Goal: Task Accomplishment & Management: Manage account settings

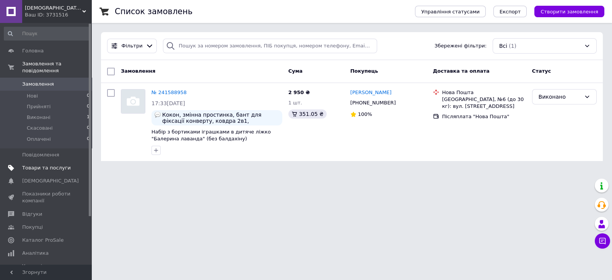
click at [54, 164] on span "Товари та послуги" at bounding box center [46, 167] width 49 height 7
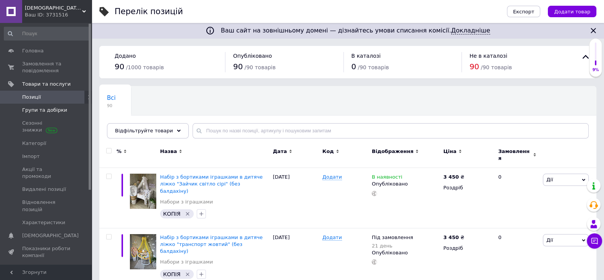
click at [42, 114] on link "Групи та добірки" at bounding box center [47, 110] width 94 height 13
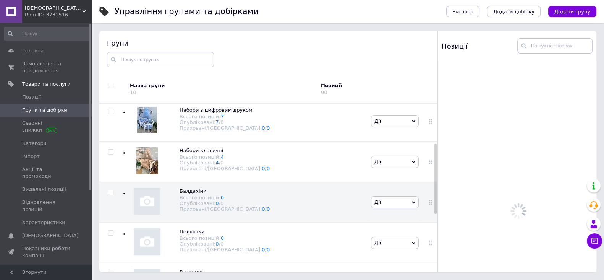
scroll to position [96, 0]
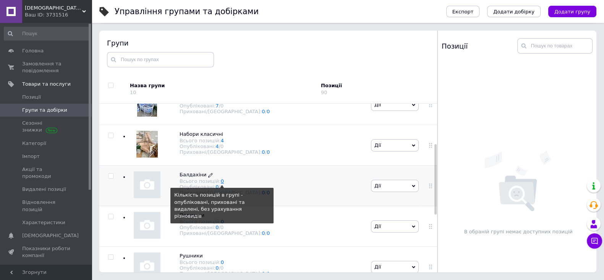
click at [221, 184] on link "0" at bounding box center [222, 181] width 3 height 6
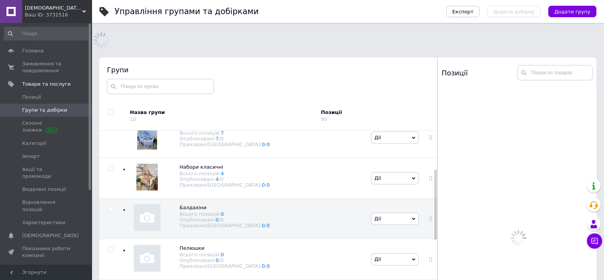
scroll to position [96, 0]
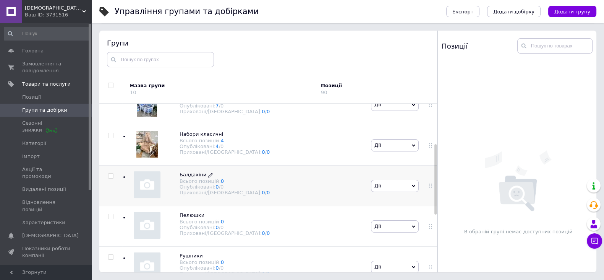
click at [193, 183] on div "Всього позицій: 0" at bounding box center [225, 181] width 90 height 6
click at [147, 185] on img at bounding box center [147, 184] width 27 height 27
click at [196, 180] on div "Всього позицій: 0" at bounding box center [225, 181] width 90 height 6
click at [222, 175] on span "Балдахіни Всього позицій: 0 Опубліковані: 0 / 0 Приховані/Видалені: 0 / 0" at bounding box center [225, 183] width 90 height 24
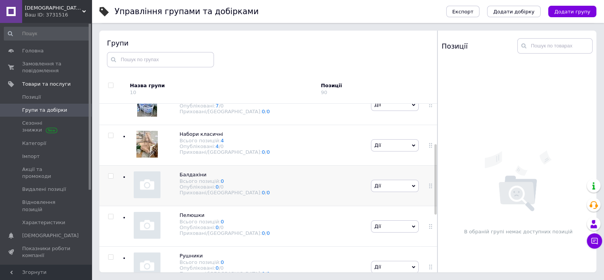
click at [241, 195] on div "Балдахіни Всього позицій: 0 Опубліковані: 0 / 0 Приховані/Видалені: 0 / 0" at bounding box center [245, 186] width 247 height 41
click at [235, 182] on div "Всього позицій: 0" at bounding box center [225, 181] width 90 height 6
click at [149, 196] on img at bounding box center [147, 184] width 27 height 27
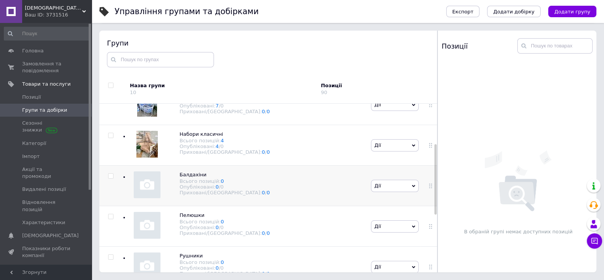
click at [149, 196] on img at bounding box center [147, 184] width 27 height 27
click at [193, 188] on div "Опубліковані: 0 / 0" at bounding box center [225, 187] width 90 height 6
click at [194, 176] on span "Балдахіни" at bounding box center [193, 175] width 27 height 6
click at [145, 141] on img at bounding box center [146, 144] width 21 height 27
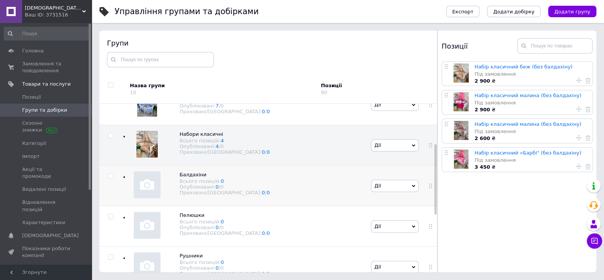
click at [149, 202] on div "Балдахіни Всього позицій: 0 Опубліковані: 0 / 0 Приховані/Видалені: 0 / 0" at bounding box center [245, 186] width 247 height 41
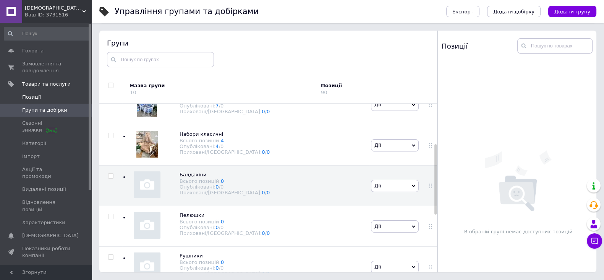
click at [54, 98] on span "Позиції" at bounding box center [46, 97] width 49 height 7
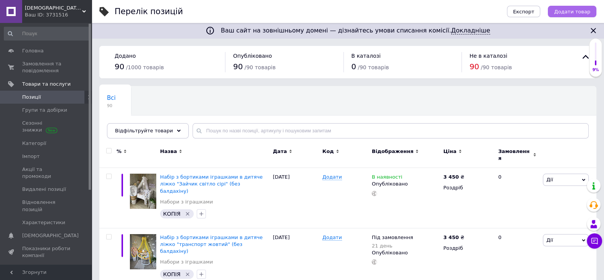
click at [570, 11] on span "Додати товар" at bounding box center [572, 12] width 36 height 6
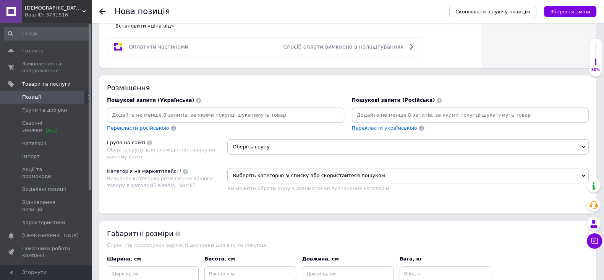
scroll to position [428, 0]
click at [266, 153] on span "Оберіть групу" at bounding box center [408, 145] width 362 height 15
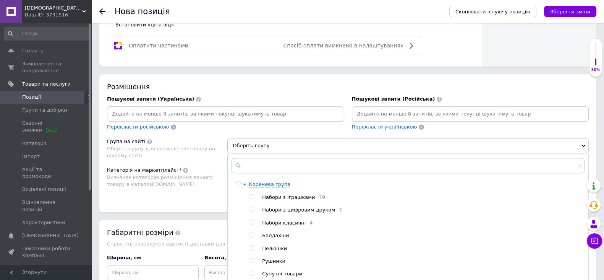
click at [252, 237] on input "radio" at bounding box center [251, 234] width 5 height 5
radio input "true"
click at [271, 112] on div "Пошукові запити (Українська) Перекласти російською" at bounding box center [225, 113] width 237 height 35
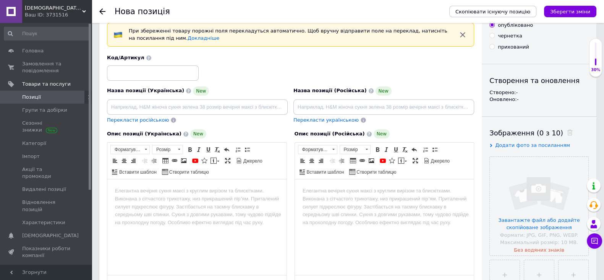
scroll to position [0, 0]
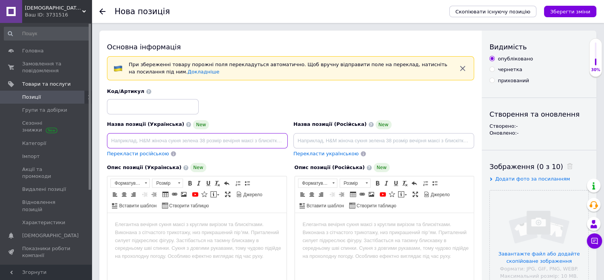
click at [231, 138] on input at bounding box center [197, 140] width 181 height 15
type input "р"
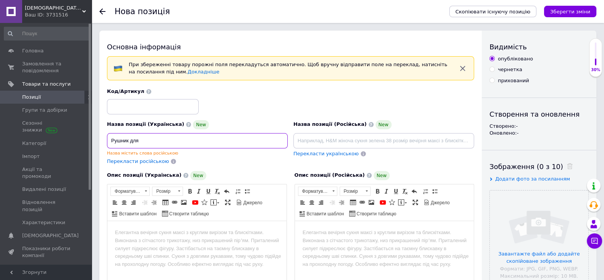
click at [130, 141] on input "Рушник для" at bounding box center [197, 140] width 181 height 15
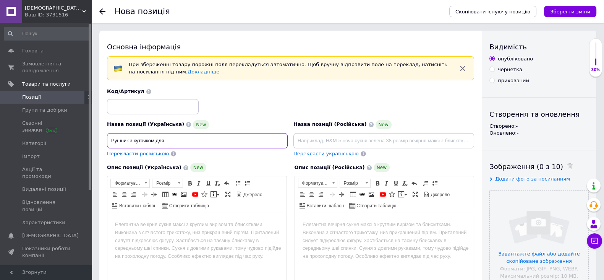
click at [178, 142] on input "Рушник з куточком для" at bounding box center [197, 140] width 181 height 15
type input "Рушник з куточком для новонародженого\"
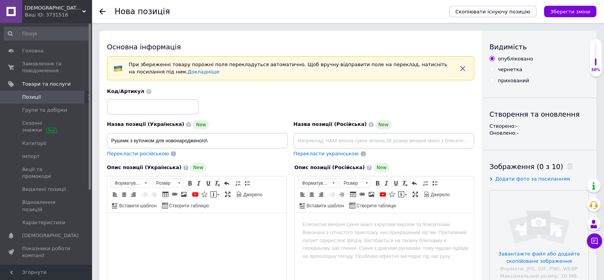
click at [172, 215] on html at bounding box center [196, 224] width 179 height 23
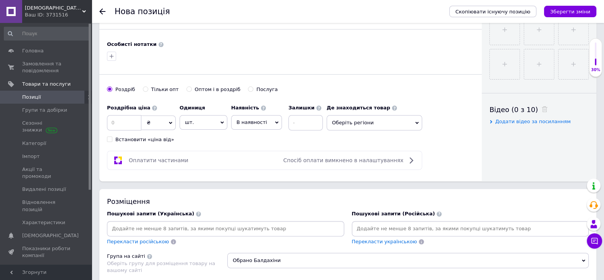
scroll to position [318, 0]
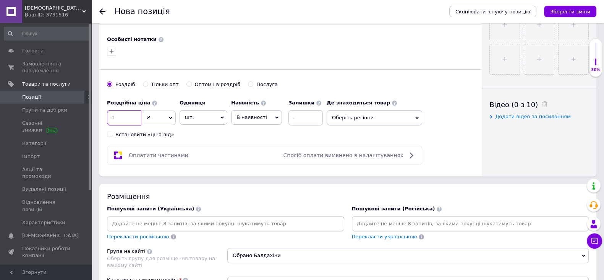
click at [117, 125] on input at bounding box center [124, 117] width 34 height 15
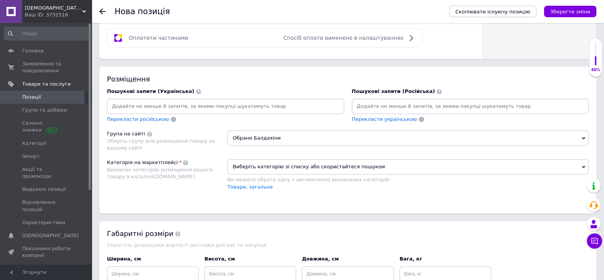
scroll to position [440, 0]
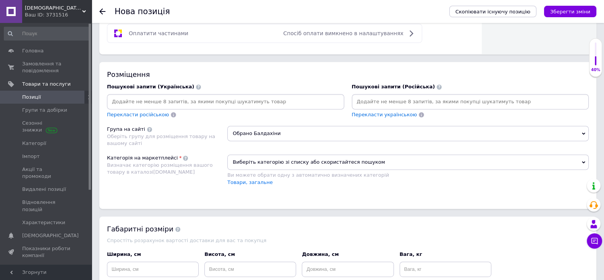
type input "450"
click at [310, 107] on input at bounding box center [226, 101] width 234 height 11
type input "рушник для немовля"
type input "[PERSON_NAME]"
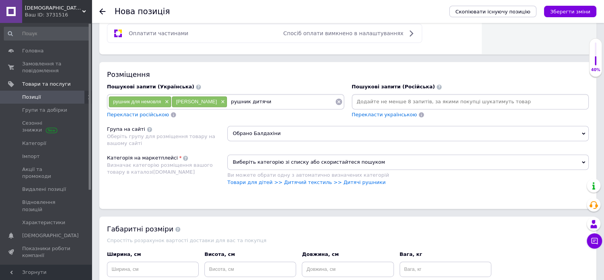
type input "рушник дитячий"
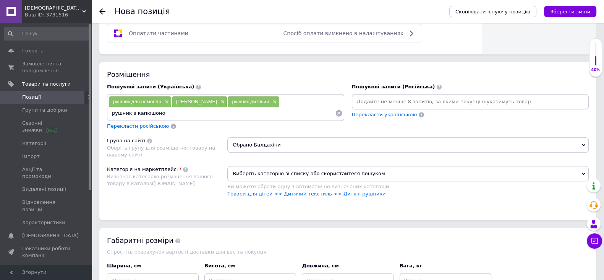
type input "рушник з капюшоном"
type input "рушник з куточком"
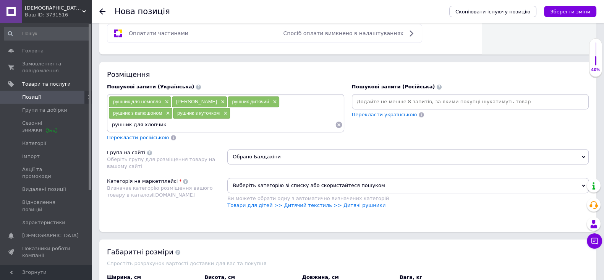
type input "рушник для хлопчика"
type input "рушник для дівчинки"
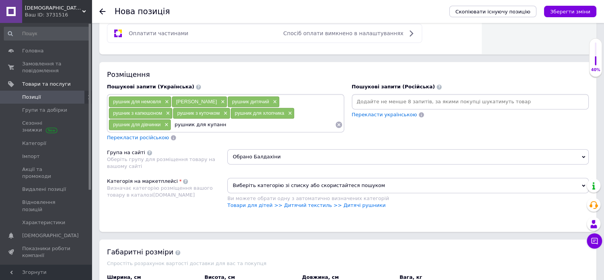
type input "рушник для купання"
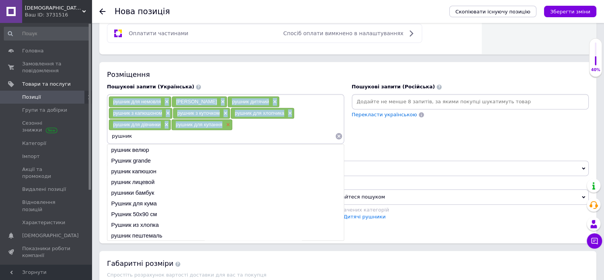
drag, startPoint x: 109, startPoint y: 110, endPoint x: 227, endPoint y: 130, distance: 119.8
click at [227, 130] on div "рушник для немовля × рушникдля малюка × рушник дитячий × рушник з капюшоном × р…" at bounding box center [226, 119] width 234 height 46
copy div "рушник для немовля × рушникдля малюка × рушник дитячий × рушник з капюшоном × р…"
click at [248, 132] on div "рушник для немовля × рушникдля малюка × рушник дитячий × рушник з капюшоном × р…" at bounding box center [226, 119] width 234 height 46
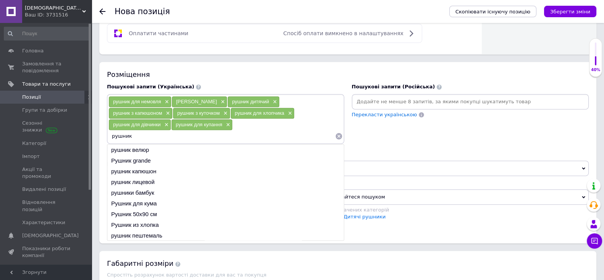
click at [248, 132] on div "рушник для немовля × рушникдля малюка × рушник дитячий × рушник з капюшоном × р…" at bounding box center [226, 119] width 234 height 46
click at [247, 129] on div "рушник для немовля × рушникдля малюка × рушник дитячий × рушник з капюшоном × р…" at bounding box center [226, 119] width 234 height 46
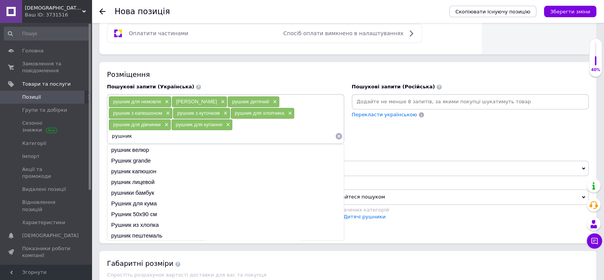
click at [238, 132] on div "рушник для немовля × рушникдля малюка × рушник дитячий × рушник з капюшоном × р…" at bounding box center [226, 119] width 234 height 46
click at [149, 142] on input "рушник" at bounding box center [222, 135] width 227 height 11
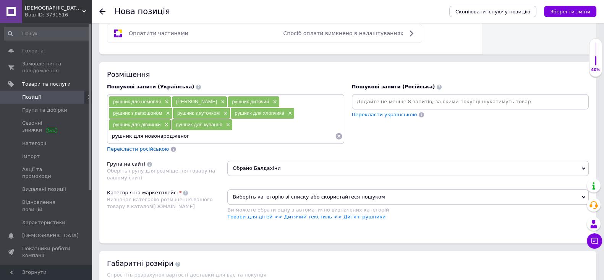
type input "рушник для новонародженого"
type input "рушник махровий"
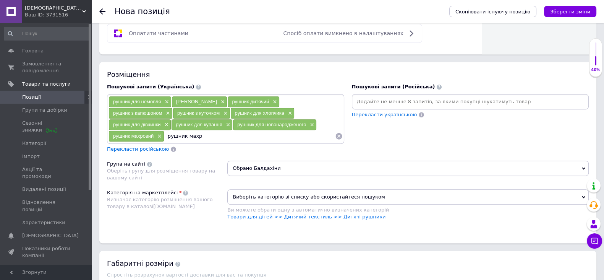
type input "рушник махра"
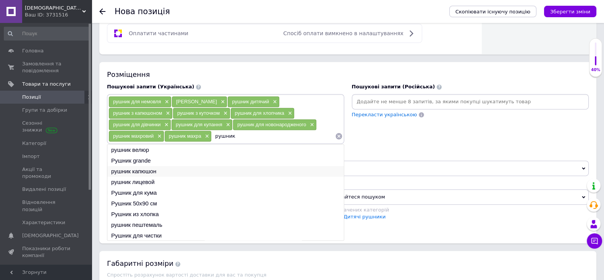
type input "рушник"
click at [148, 175] on li "рушник капюшон" at bounding box center [225, 171] width 237 height 11
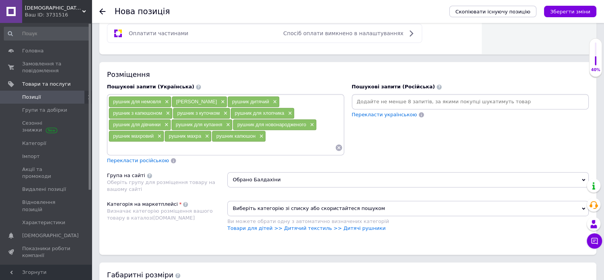
click at [177, 153] on input at bounding box center [222, 147] width 227 height 11
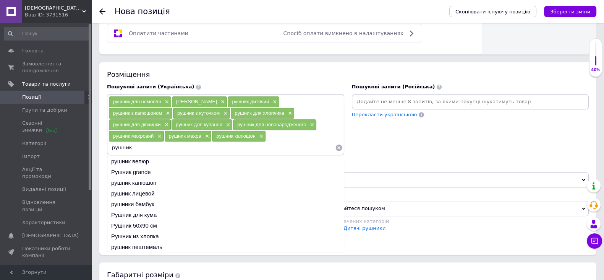
type input "рушник"
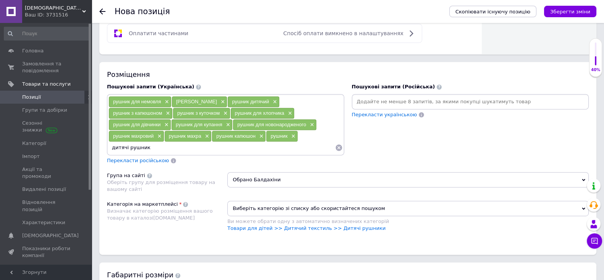
type input "дитячі рушники"
type input "дитячий рушник"
type input "\"
click at [359, 186] on span "Обрано Балдахіни" at bounding box center [408, 179] width 362 height 15
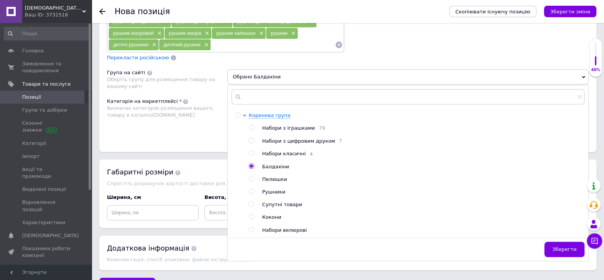
scroll to position [573, 0]
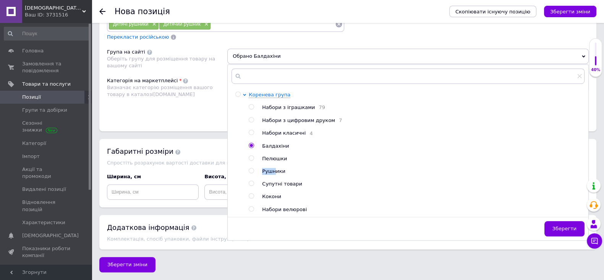
drag, startPoint x: 273, startPoint y: 171, endPoint x: 251, endPoint y: 170, distance: 22.2
click at [251, 170] on li "Рушники" at bounding box center [417, 171] width 336 height 7
click at [251, 170] on input "radio" at bounding box center [251, 170] width 5 height 5
radio input "true"
radio input "false"
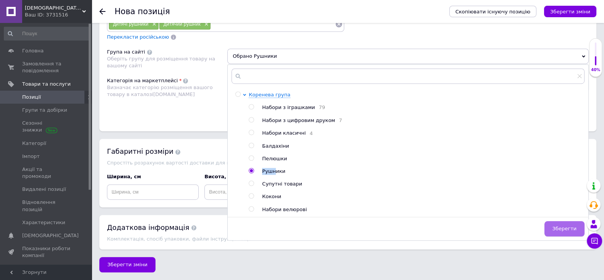
click at [560, 226] on span "Зберегти" at bounding box center [565, 229] width 24 height 6
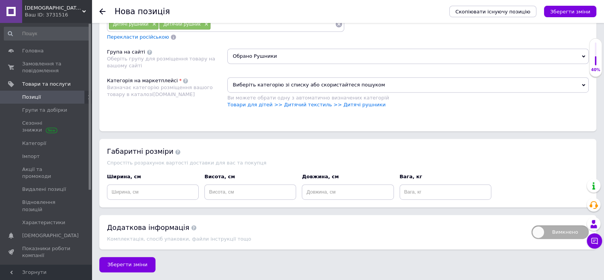
click at [385, 80] on span "Виберіть категорію зі списку або скористайтеся пошуком" at bounding box center [408, 84] width 362 height 15
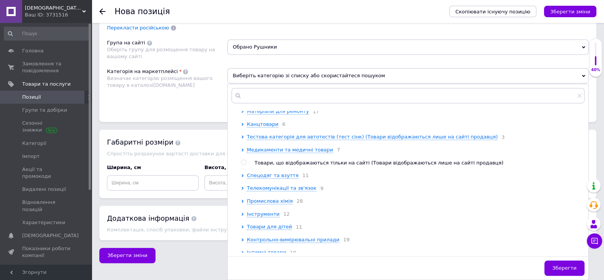
scroll to position [341, 0]
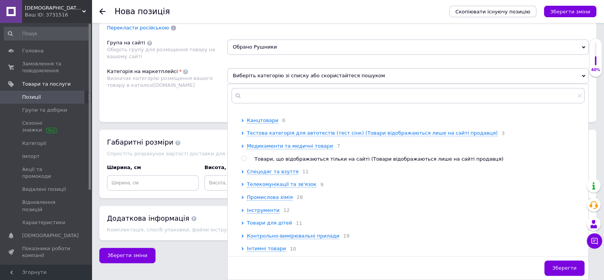
click at [263, 226] on span "Товари для дітей" at bounding box center [269, 223] width 45 height 6
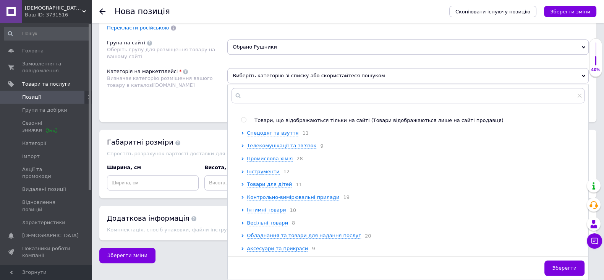
scroll to position [401, 0]
click at [274, 187] on span "Товари для дітей" at bounding box center [269, 184] width 45 height 6
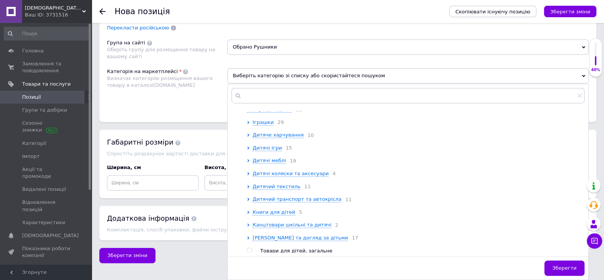
scroll to position [461, 0]
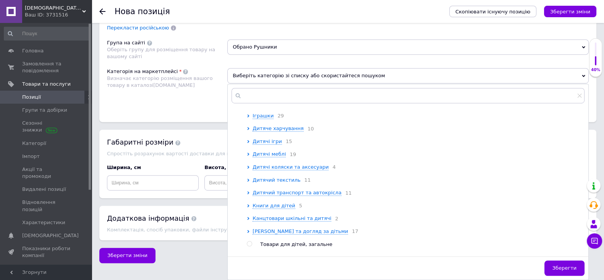
click at [277, 183] on span "Дитячий текстиль" at bounding box center [277, 180] width 48 height 6
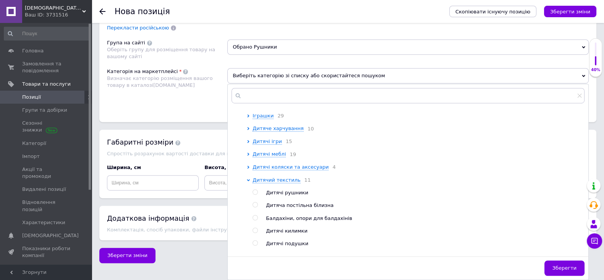
click at [255, 195] on input "radio" at bounding box center [255, 192] width 5 height 5
radio input "true"
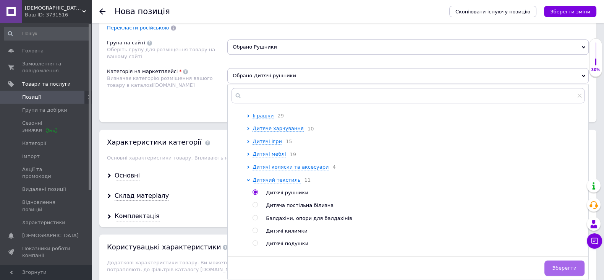
click at [576, 271] on span "Зберегти" at bounding box center [565, 268] width 24 height 6
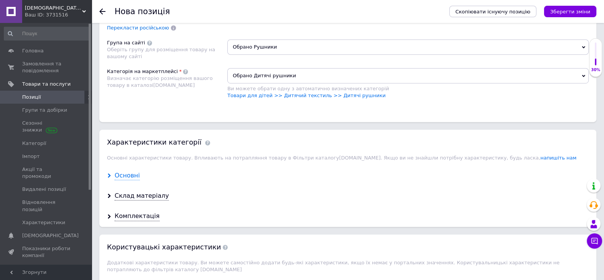
click at [134, 180] on div "Основні" at bounding box center [127, 175] width 25 height 9
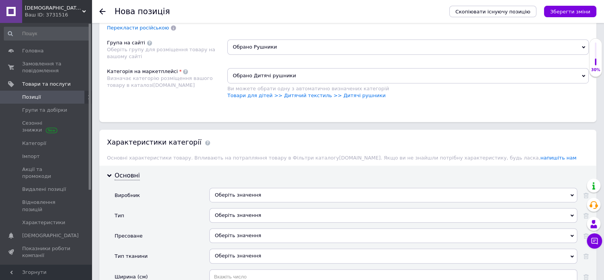
click at [273, 202] on div "Оберіть значення" at bounding box center [394, 195] width 368 height 15
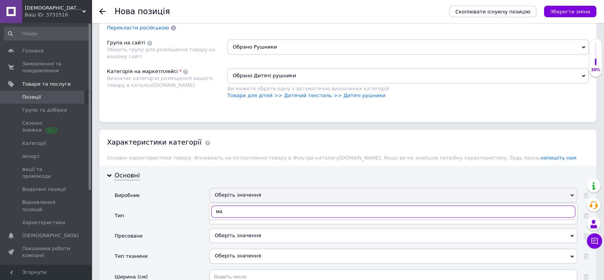
type input "м"
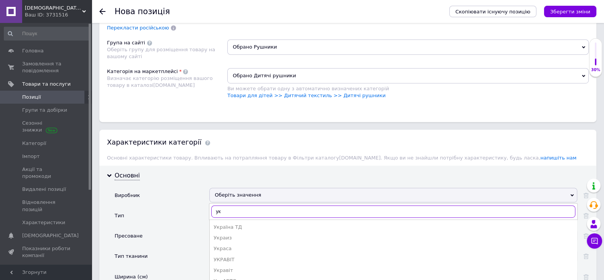
type input "у"
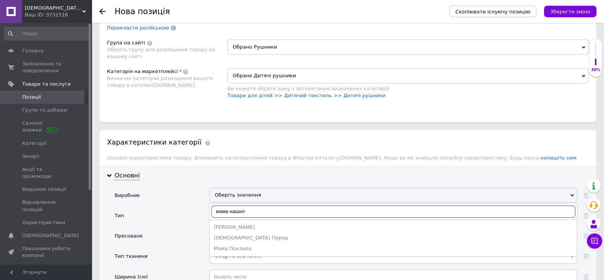
type input "мама нашила"
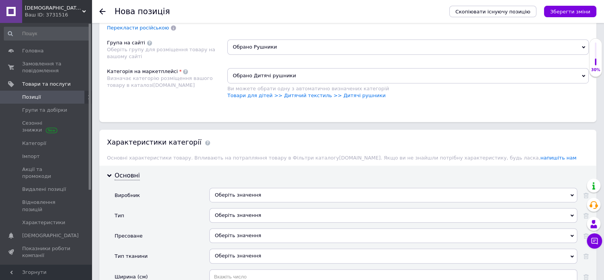
click at [265, 239] on span "Оберіть значення" at bounding box center [394, 235] width 368 height 15
click at [269, 220] on div "Оберіть значення" at bounding box center [394, 215] width 368 height 15
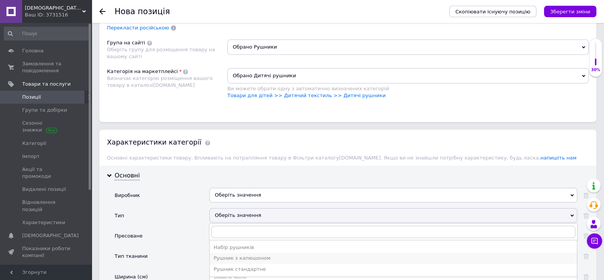
click at [263, 262] on div "Рушник з капюшоном" at bounding box center [394, 258] width 360 height 7
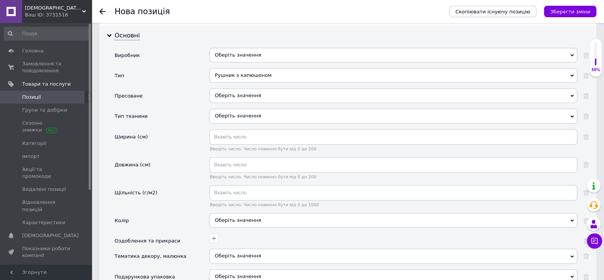
scroll to position [726, 0]
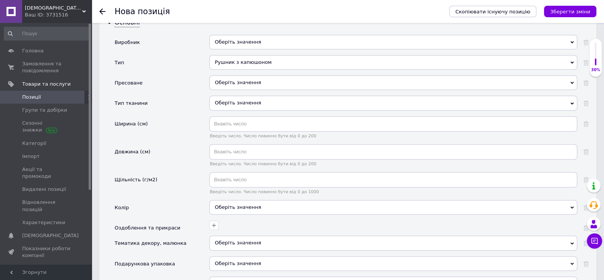
click at [314, 90] on span "Оберіть значення" at bounding box center [394, 82] width 368 height 15
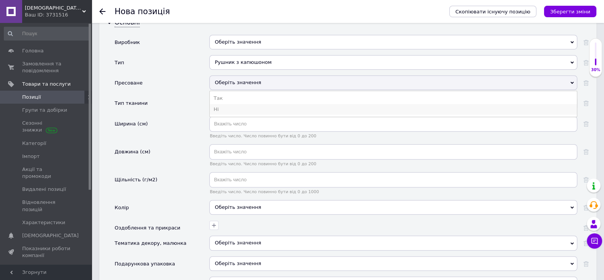
click at [300, 115] on li "Ні" at bounding box center [393, 109] width 367 height 11
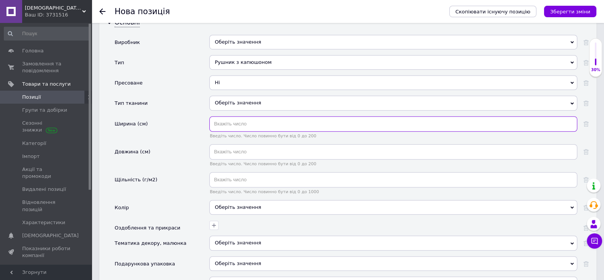
click at [294, 131] on input "text" at bounding box center [394, 123] width 368 height 15
type input "80"
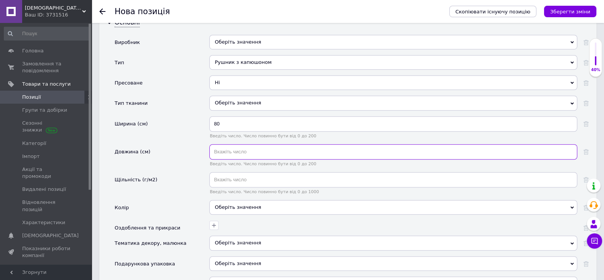
click at [288, 159] on input "text" at bounding box center [394, 151] width 368 height 15
type input "100"
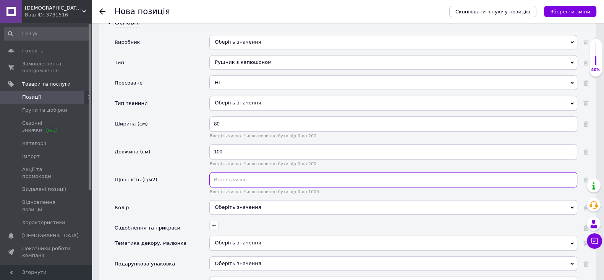
click at [233, 187] on input "text" at bounding box center [394, 179] width 368 height 15
type input "390"
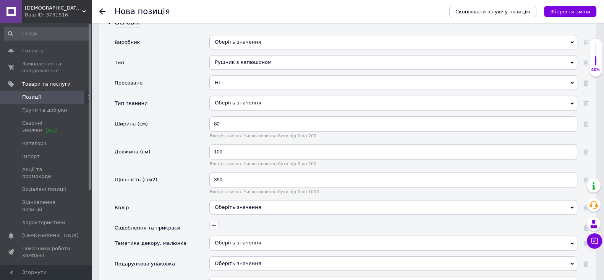
click at [231, 213] on div "Оберіть значення" at bounding box center [394, 207] width 368 height 15
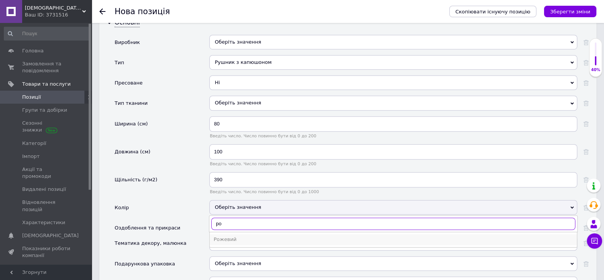
type input "ро"
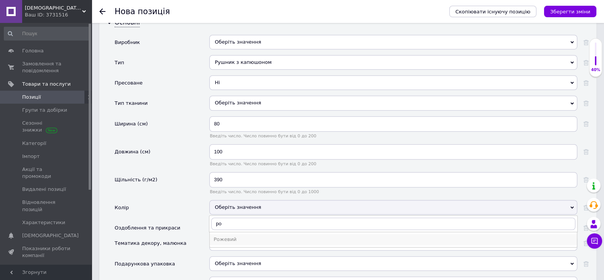
click at [228, 243] on div "Рожевий" at bounding box center [394, 239] width 360 height 7
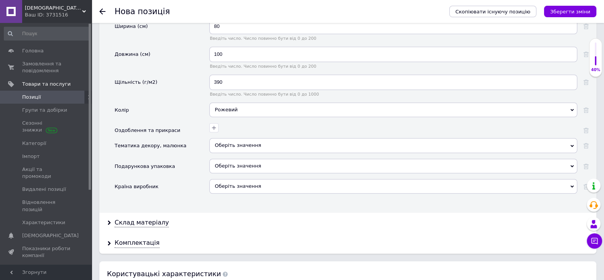
scroll to position [825, 0]
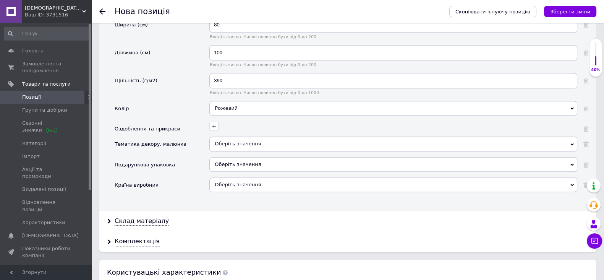
click at [304, 188] on div "Оберіть значення" at bounding box center [394, 184] width 368 height 15
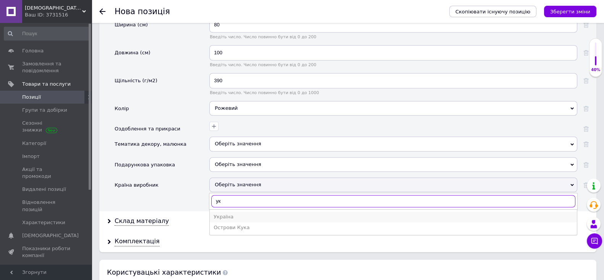
type input "ук"
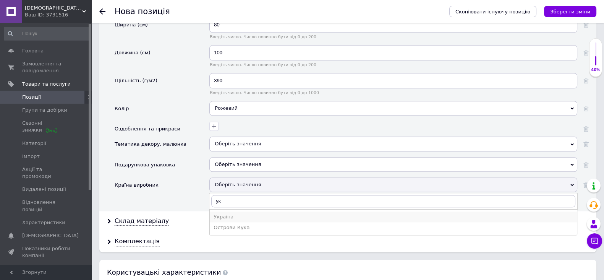
click at [278, 220] on div "Україна" at bounding box center [394, 216] width 360 height 7
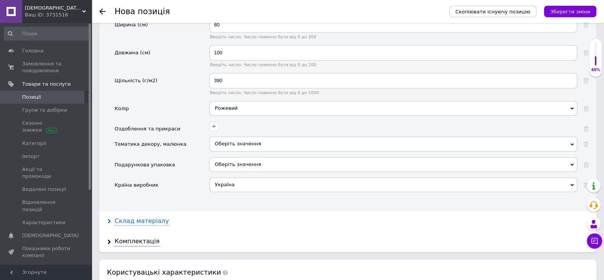
click at [124, 226] on div "Склад матеріалу" at bounding box center [142, 221] width 54 height 9
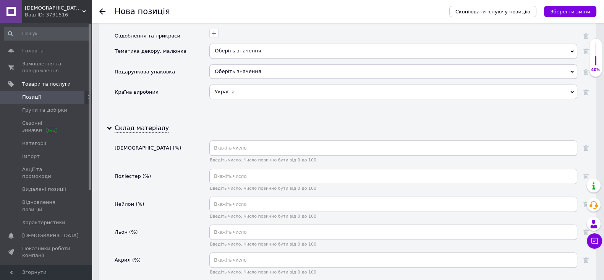
scroll to position [975, 0]
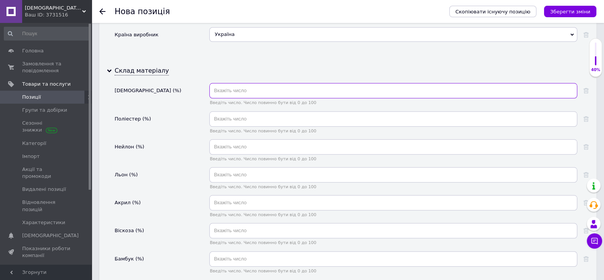
click at [366, 93] on input "text" at bounding box center [394, 90] width 368 height 15
type input "100"
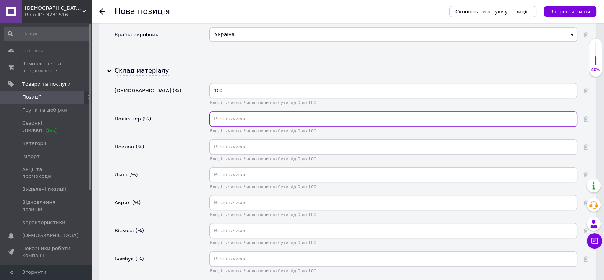
click at [314, 120] on input "text" at bounding box center [394, 118] width 368 height 15
type input "0"
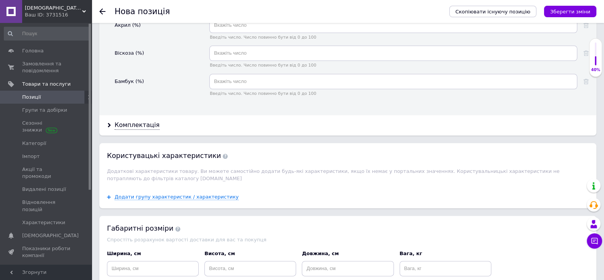
scroll to position [1156, 0]
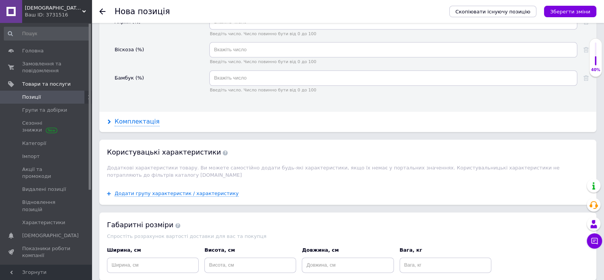
click at [145, 122] on div "Комплектація" at bounding box center [137, 121] width 45 height 9
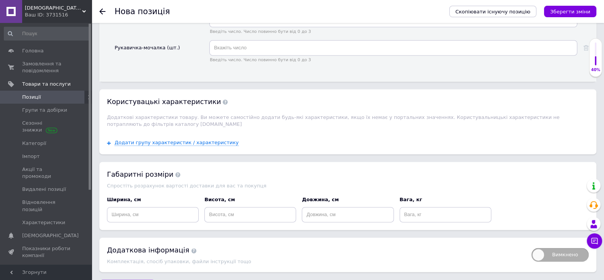
scroll to position [1301, 0]
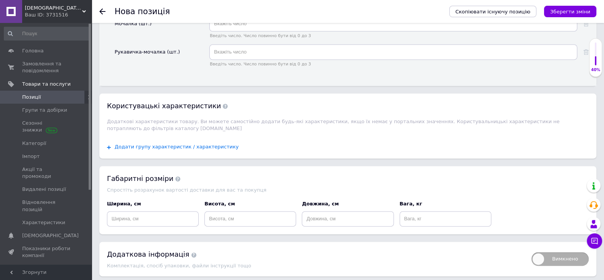
click at [209, 150] on span "Додати групу характеристик / характеристику" at bounding box center [177, 147] width 124 height 6
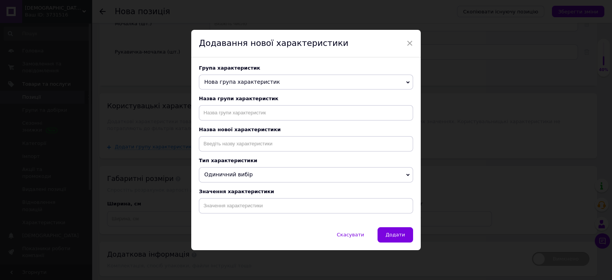
click at [245, 79] on span "Нова група характеристик" at bounding box center [242, 82] width 76 height 6
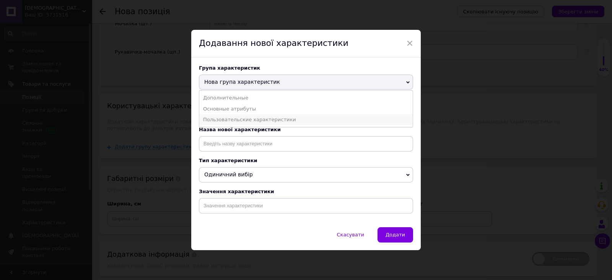
click at [247, 120] on li "Пользовательские характеристики" at bounding box center [305, 119] width 213 height 11
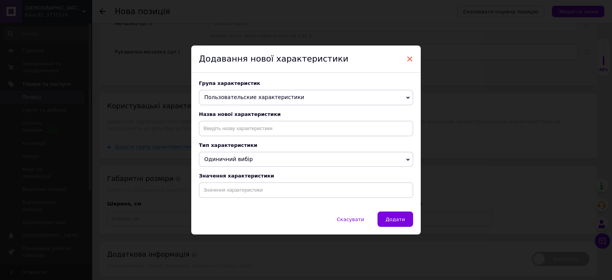
click at [409, 55] on span "×" at bounding box center [409, 58] width 7 height 13
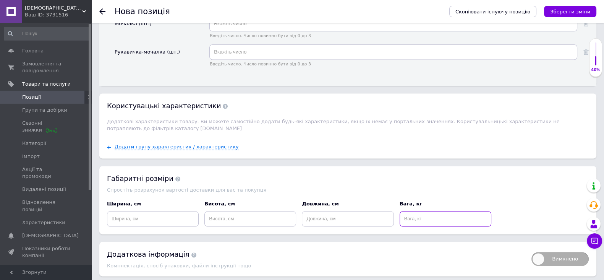
click at [413, 223] on input at bounding box center [446, 218] width 92 height 15
click at [149, 223] on input at bounding box center [153, 218] width 92 height 15
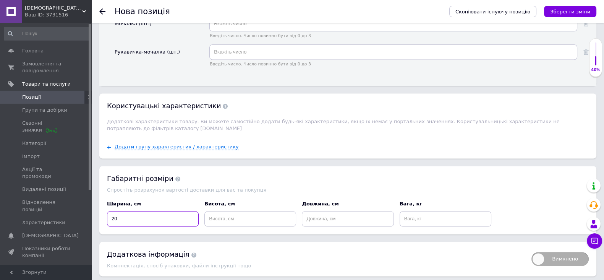
type input "20"
click at [245, 222] on input at bounding box center [251, 218] width 92 height 15
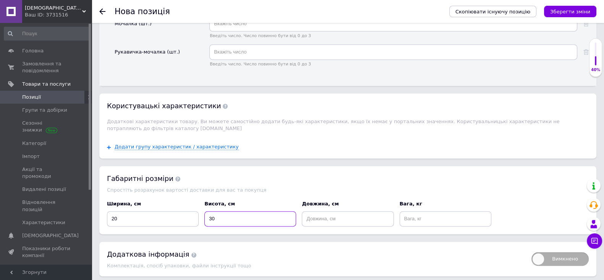
type input "3"
type input "5"
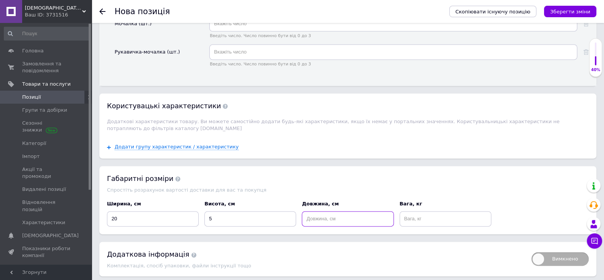
click at [313, 219] on input at bounding box center [348, 218] width 92 height 15
type input "30"
click at [419, 224] on input at bounding box center [446, 218] width 92 height 15
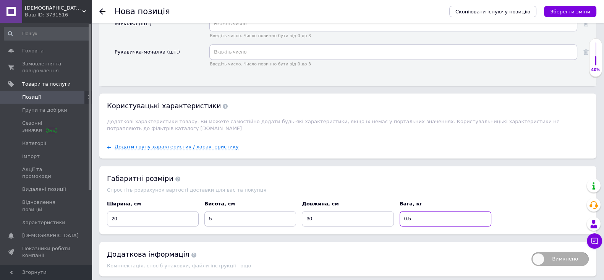
scroll to position [1334, 0]
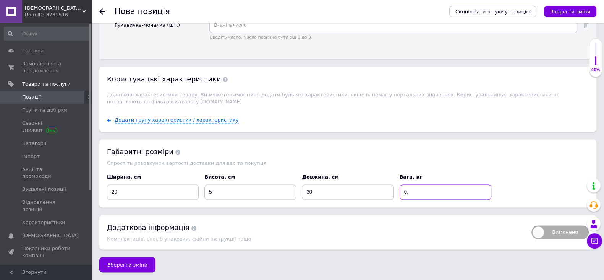
type input "0"
type input "1"
click at [129, 263] on span "Зберегти зміни" at bounding box center [127, 265] width 40 height 6
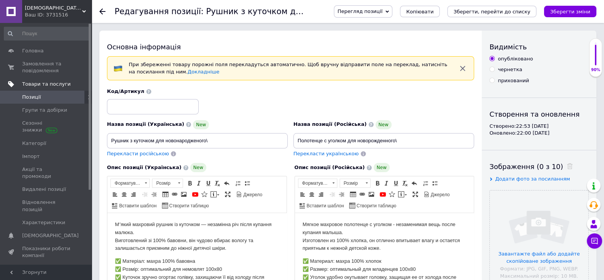
click at [60, 81] on span "Товари та послуги" at bounding box center [46, 84] width 49 height 7
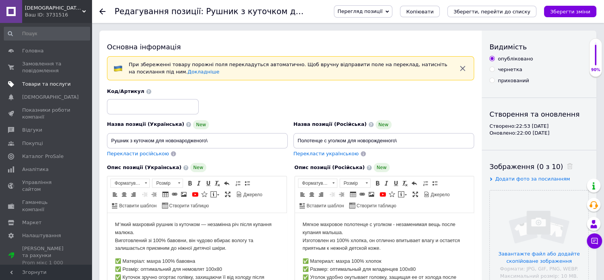
click at [51, 85] on span "Товари та послуги" at bounding box center [46, 84] width 49 height 7
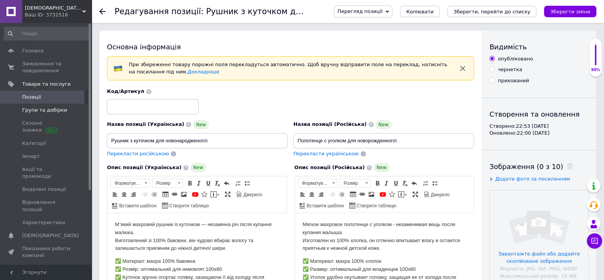
click at [50, 104] on link "Групи та добірки" at bounding box center [47, 110] width 94 height 13
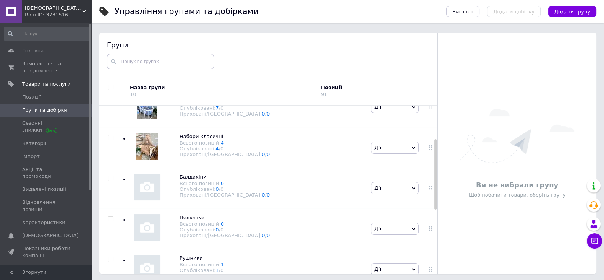
scroll to position [43, 0]
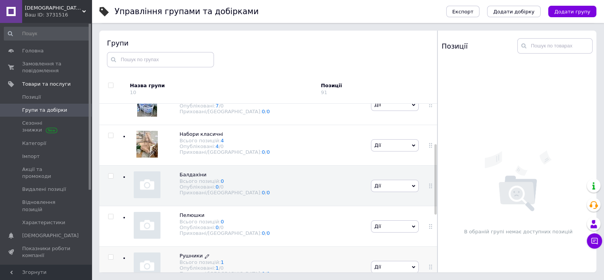
click at [185, 258] on span "Рушники" at bounding box center [191, 256] width 23 height 6
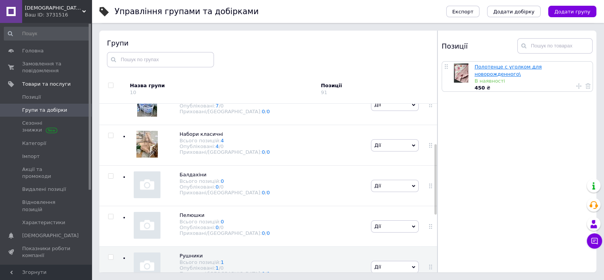
click at [518, 67] on link "Полотенце с уголком для новорожденного\" at bounding box center [508, 70] width 67 height 13
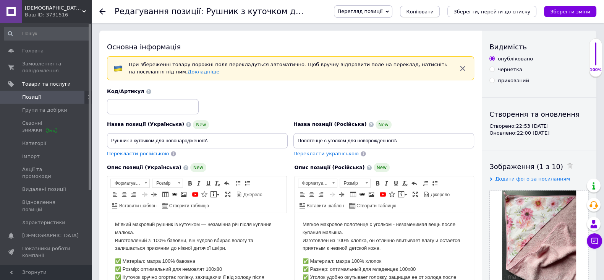
click at [434, 10] on span "Копіювати" at bounding box center [420, 12] width 28 height 6
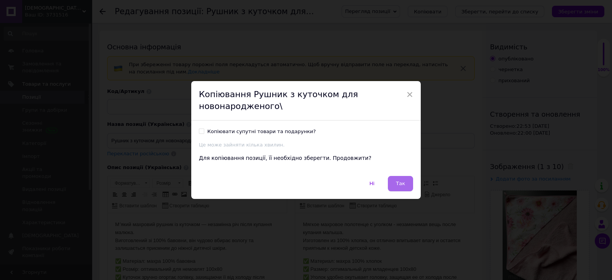
click at [398, 177] on button "Так" at bounding box center [400, 183] width 25 height 15
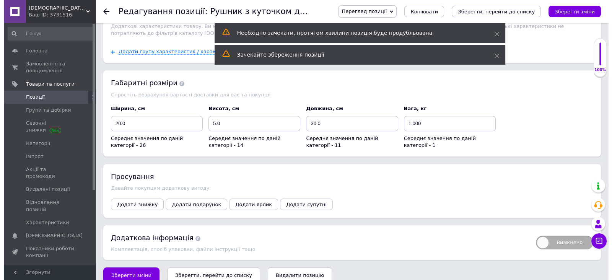
scroll to position [824, 0]
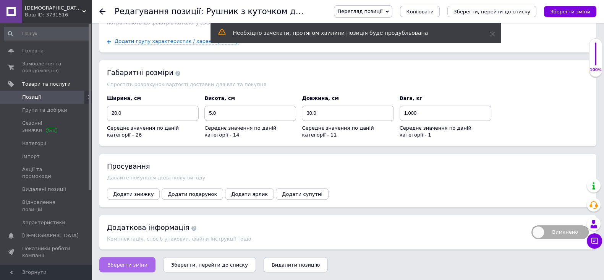
click at [116, 263] on span "Зберегти зміни" at bounding box center [127, 265] width 40 height 6
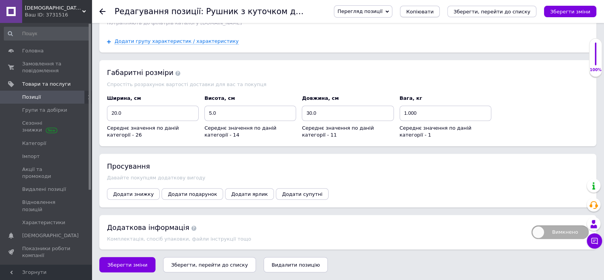
click at [429, 9] on span "Копіювати" at bounding box center [420, 12] width 28 height 6
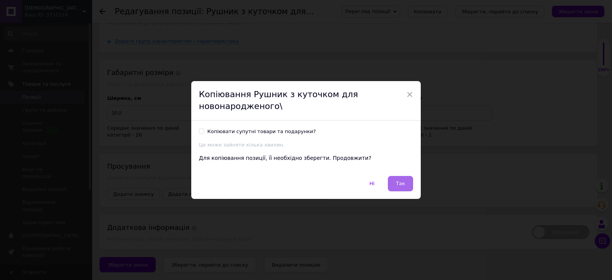
click at [396, 185] on span "Так" at bounding box center [400, 183] width 9 height 6
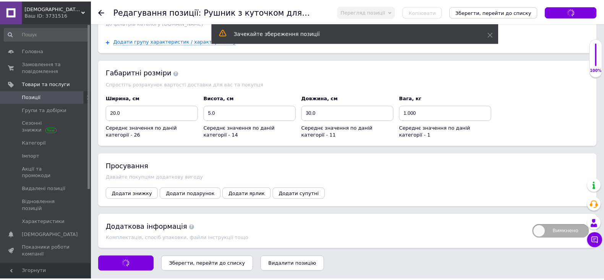
scroll to position [806, 0]
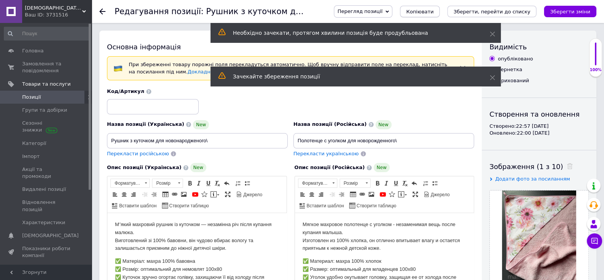
click at [434, 11] on span "Копіювати" at bounding box center [420, 12] width 28 height 6
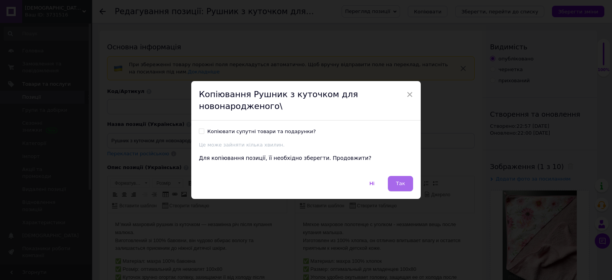
click at [402, 185] on span "Так" at bounding box center [400, 183] width 9 height 6
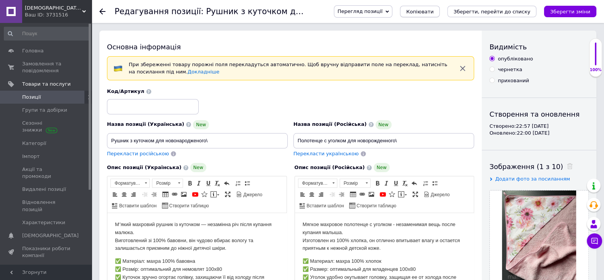
click at [434, 12] on span "Копіювати" at bounding box center [420, 12] width 28 height 6
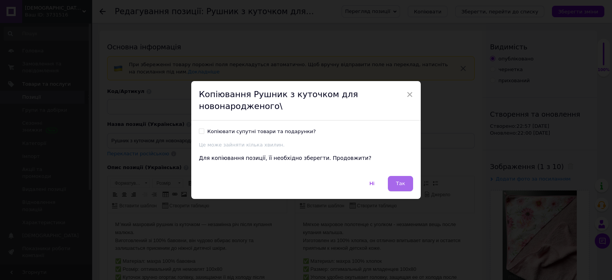
click at [392, 188] on button "Так" at bounding box center [400, 183] width 25 height 15
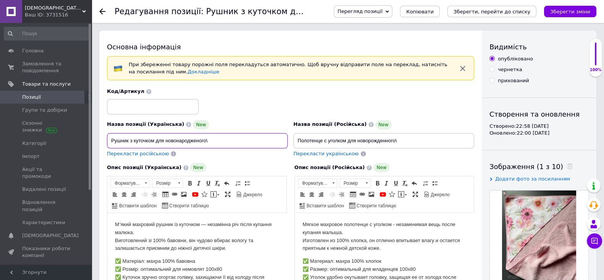
click at [245, 139] on input "Рушник з куточком для новонародженого\" at bounding box center [197, 140] width 181 height 15
type input "Рушник з куточком для новонародженого"
click at [583, 10] on icon "Зберегти зміни" at bounding box center [571, 12] width 40 height 6
click at [440, 11] on button "Копіювати" at bounding box center [420, 11] width 40 height 11
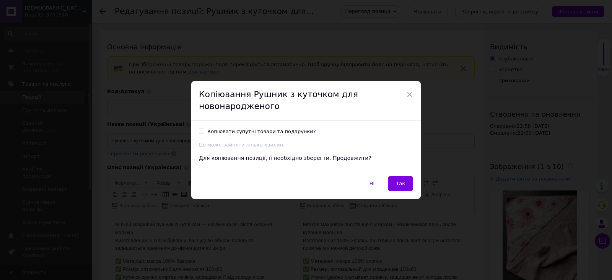
click at [453, 11] on div "× Копіювання Рушник з куточком для новонародженого Копіювати супутні товари та …" at bounding box center [306, 140] width 612 height 280
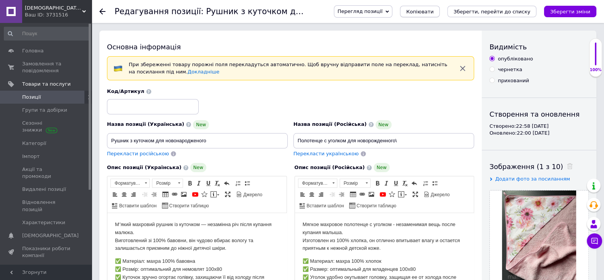
click at [432, 10] on span "Копіювати" at bounding box center [420, 12] width 28 height 6
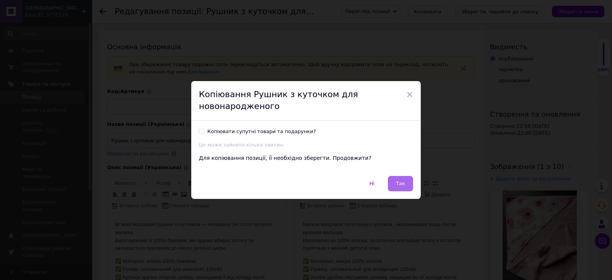
click at [398, 175] on div "Копіювати супутні товари та подарунки? Це може зайняти кілька хвилин. Для копію…" at bounding box center [305, 147] width 229 height 55
click at [398, 185] on span "Так" at bounding box center [400, 183] width 9 height 6
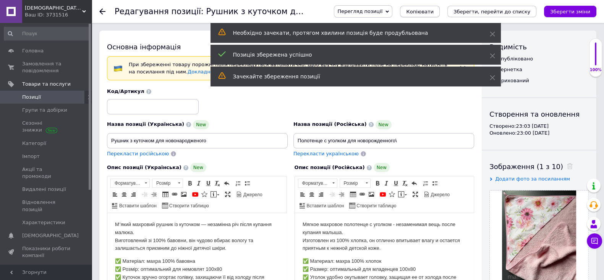
click at [433, 11] on span "Копіювати" at bounding box center [420, 12] width 28 height 6
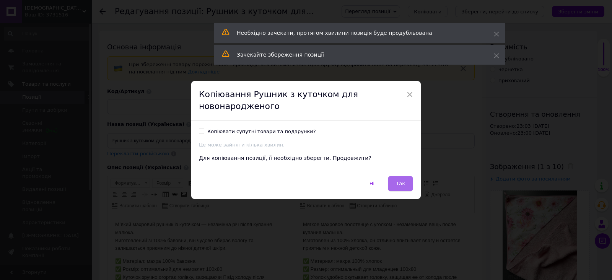
click at [400, 185] on span "Так" at bounding box center [400, 183] width 9 height 6
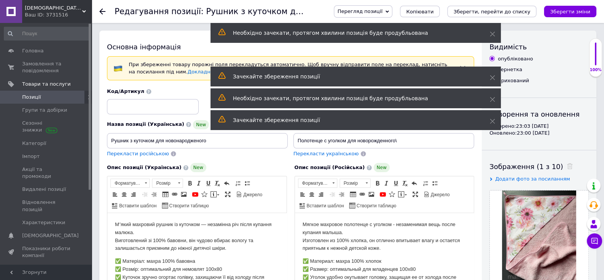
click at [431, 5] on div "Перегляд позиції Зберегти та переглянути на сайті Зберегти та переглянути на ма…" at bounding box center [458, 11] width 278 height 23
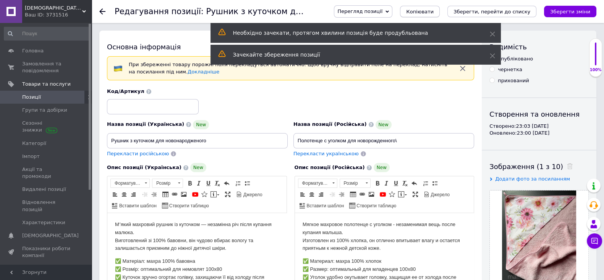
click at [431, 10] on span "Копіювати" at bounding box center [420, 12] width 28 height 6
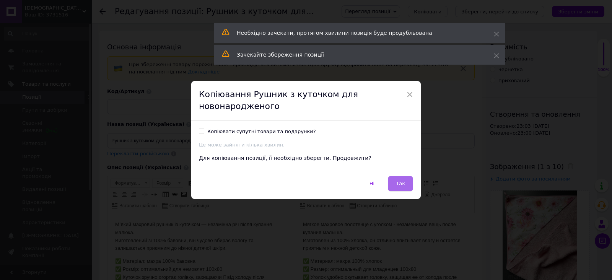
click at [399, 176] on button "Так" at bounding box center [400, 183] width 25 height 15
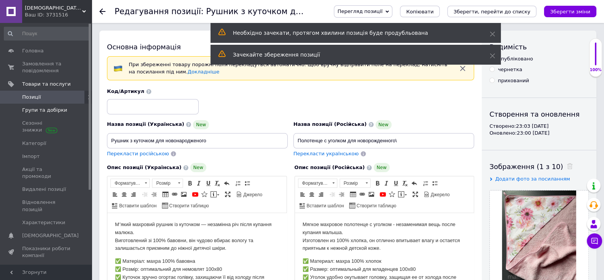
click at [47, 108] on span "Групи та добірки" at bounding box center [44, 110] width 45 height 7
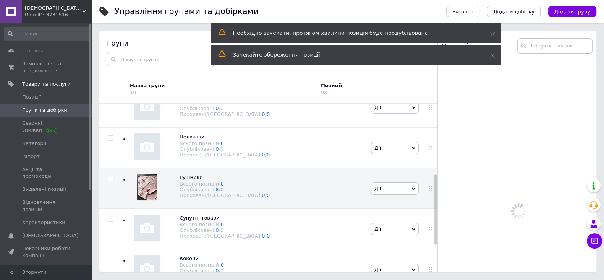
scroll to position [177, 0]
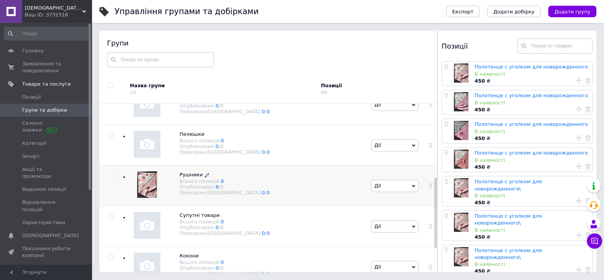
click at [187, 177] on span "Рушники" at bounding box center [191, 175] width 23 height 6
click at [186, 175] on span "Рушники" at bounding box center [191, 175] width 23 height 6
click at [501, 66] on link "Полотенце с уголком для новорожденного" at bounding box center [532, 67] width 114 height 6
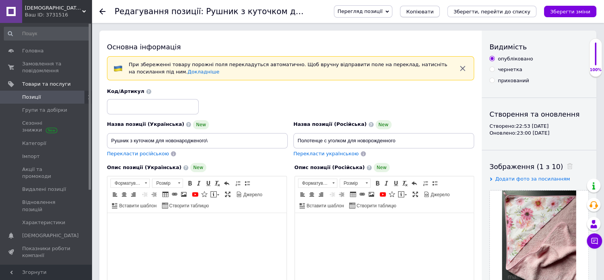
click at [434, 12] on span "Копіювати" at bounding box center [420, 12] width 28 height 6
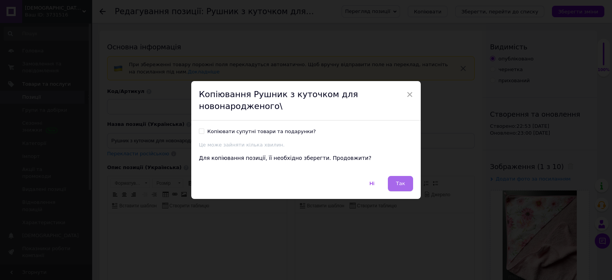
click at [407, 179] on button "Так" at bounding box center [400, 183] width 25 height 15
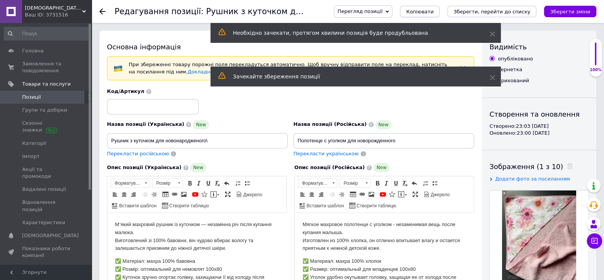
click at [434, 11] on span "Копіювати" at bounding box center [420, 12] width 28 height 6
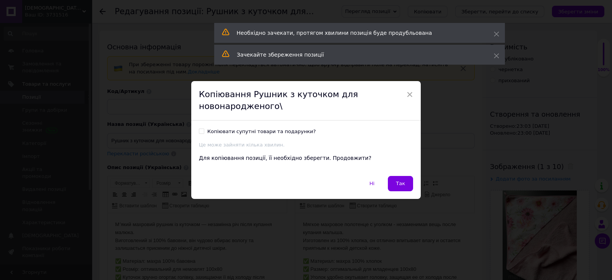
click at [408, 6] on button "Копіювати" at bounding box center [428, 11] width 40 height 11
click at [406, 179] on button "Так" at bounding box center [400, 183] width 25 height 15
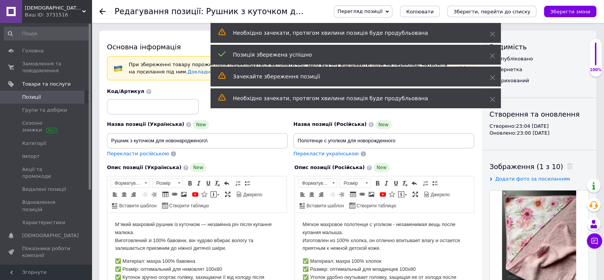
click at [434, 9] on span "Копіювати" at bounding box center [420, 12] width 28 height 6
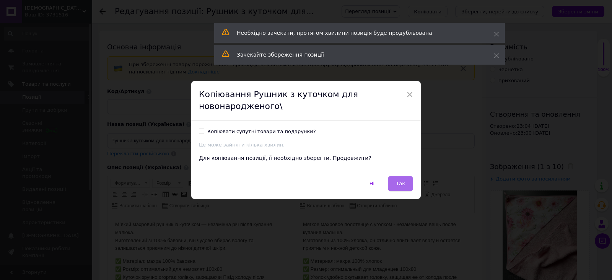
click at [402, 177] on button "Так" at bounding box center [400, 183] width 25 height 15
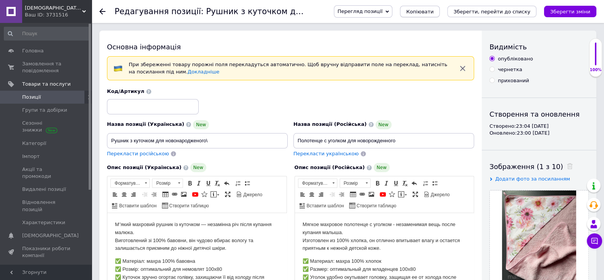
click at [440, 6] on button "Копіювати" at bounding box center [420, 11] width 40 height 11
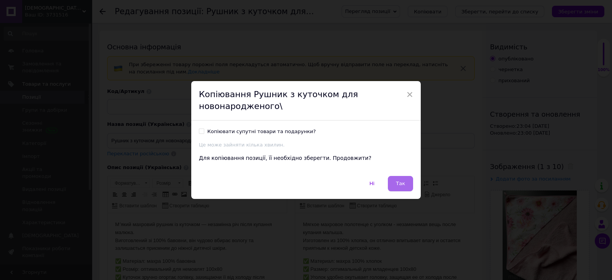
click at [401, 177] on button "Так" at bounding box center [400, 183] width 25 height 15
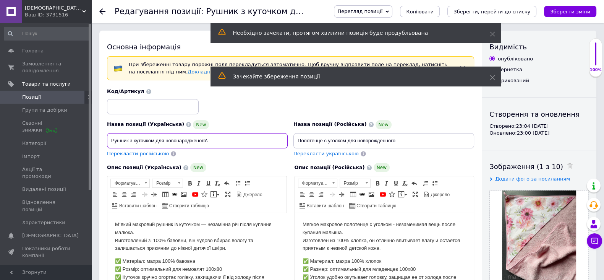
click at [230, 137] on input "Рушник з куточком для новонародженого\" at bounding box center [197, 140] width 181 height 15
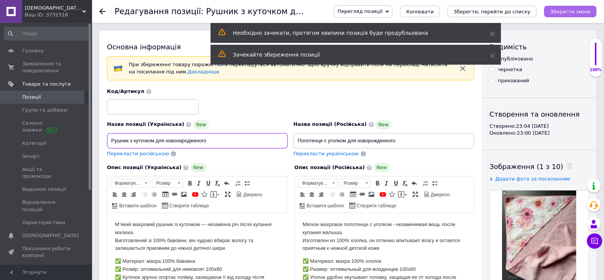
type input "Рушник з куточком для новонародженого"
click at [578, 14] on icon "Зберегти зміни" at bounding box center [571, 12] width 40 height 6
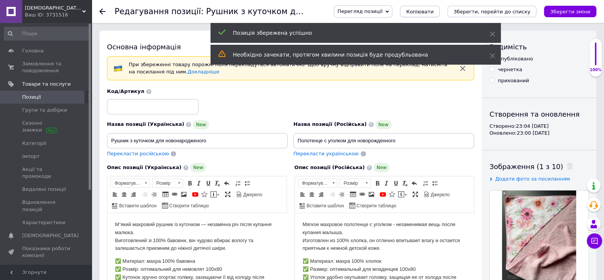
click at [434, 11] on span "Копіювати" at bounding box center [420, 12] width 28 height 6
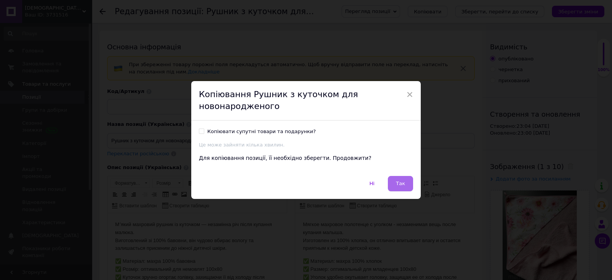
click at [400, 178] on button "Так" at bounding box center [400, 183] width 25 height 15
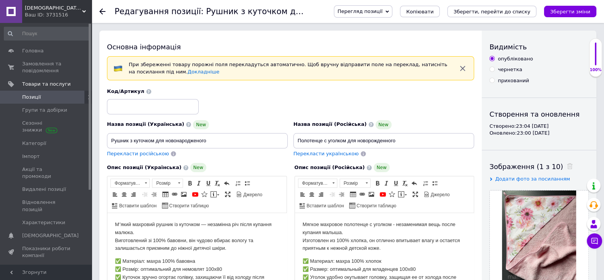
click at [434, 11] on span "Копіювати" at bounding box center [420, 12] width 28 height 6
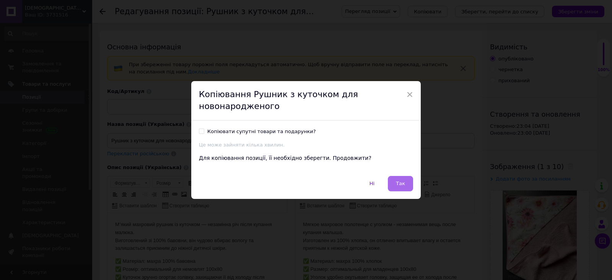
click at [403, 184] on span "Так" at bounding box center [400, 183] width 9 height 6
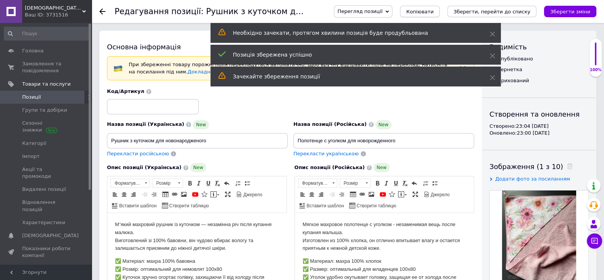
click at [434, 12] on span "Копіювати" at bounding box center [420, 12] width 28 height 6
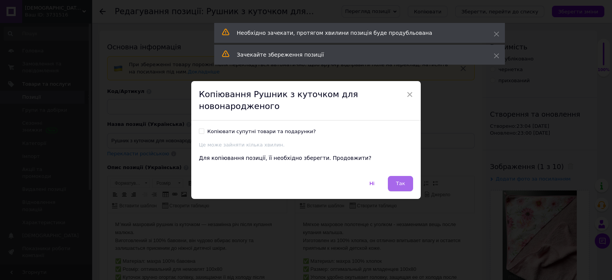
click at [401, 184] on span "Так" at bounding box center [400, 183] width 9 height 6
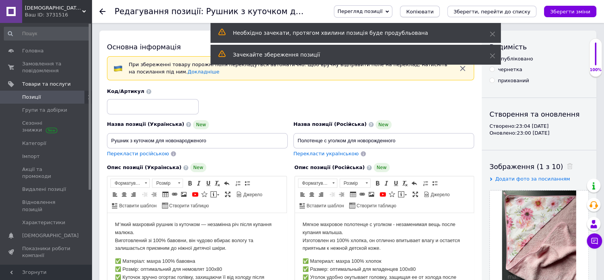
click at [434, 10] on span "Копіювати" at bounding box center [420, 12] width 28 height 6
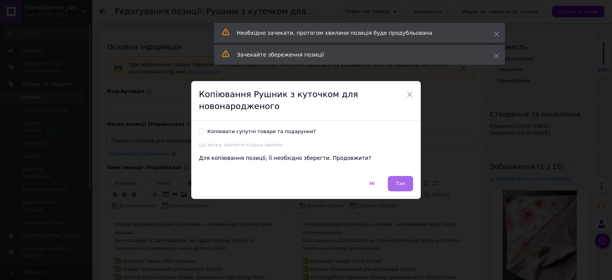
click at [398, 180] on span "Так" at bounding box center [400, 183] width 9 height 6
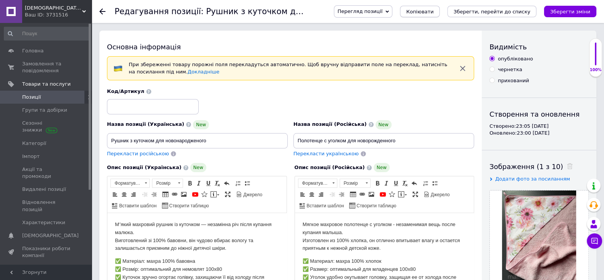
click at [440, 6] on button "Копіювати" at bounding box center [420, 11] width 40 height 11
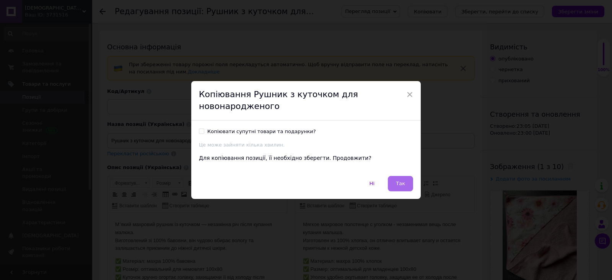
click at [396, 182] on span "Так" at bounding box center [400, 183] width 9 height 6
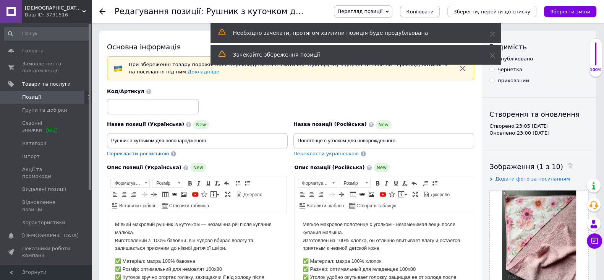
click at [434, 9] on span "Копіювати" at bounding box center [420, 12] width 28 height 6
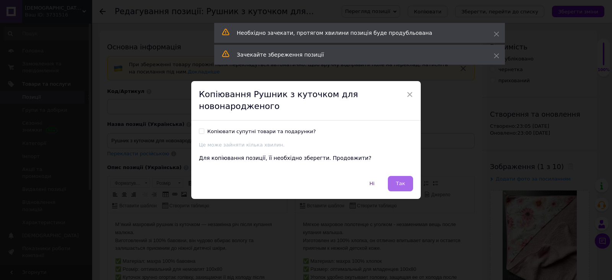
click at [400, 176] on button "Так" at bounding box center [400, 183] width 25 height 15
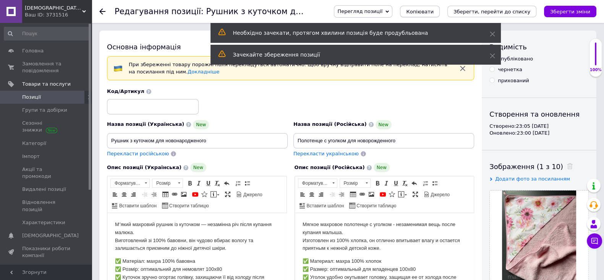
click at [434, 10] on span "Копіювати" at bounding box center [420, 12] width 28 height 6
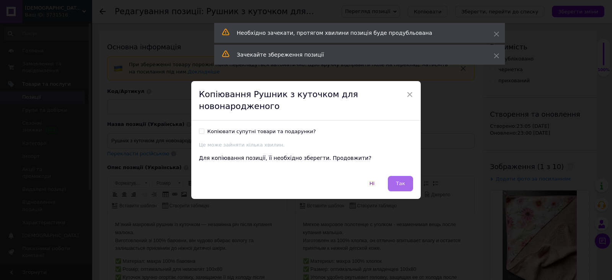
click at [402, 177] on button "Так" at bounding box center [400, 183] width 25 height 15
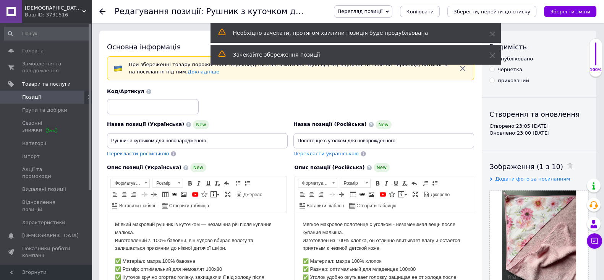
click at [434, 9] on span "Копіювати" at bounding box center [420, 12] width 28 height 6
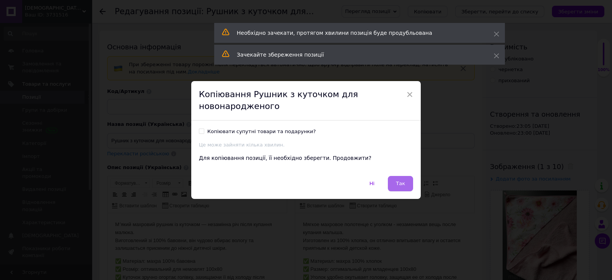
click at [400, 179] on button "Так" at bounding box center [400, 183] width 25 height 15
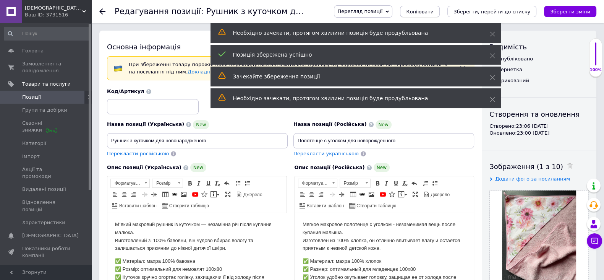
click at [434, 10] on span "Копіювати" at bounding box center [420, 12] width 28 height 6
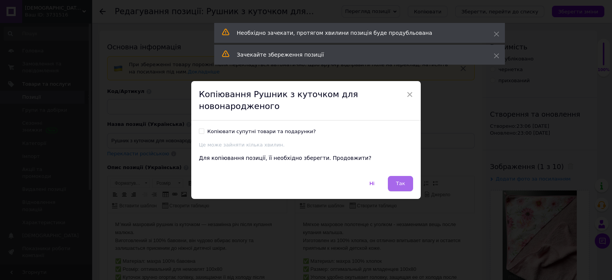
click at [400, 184] on span "Так" at bounding box center [400, 183] width 9 height 6
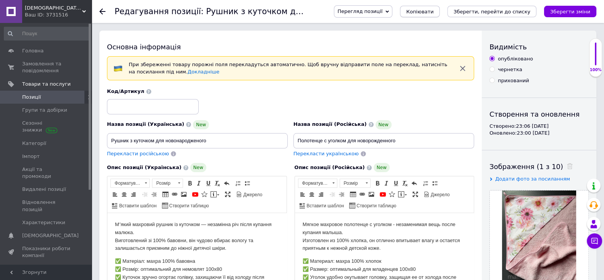
click at [440, 6] on button "Копіювати" at bounding box center [420, 11] width 40 height 11
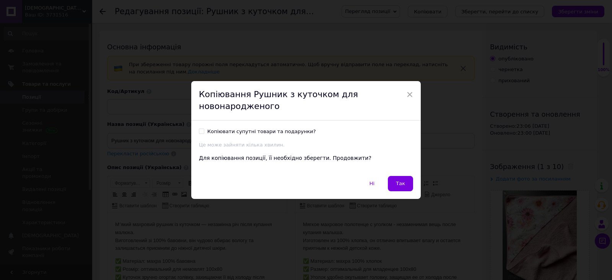
click at [408, 6] on button "Копіювати" at bounding box center [428, 11] width 40 height 11
click at [406, 187] on button "Так" at bounding box center [400, 183] width 25 height 15
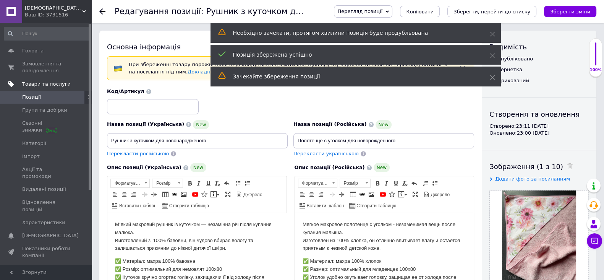
click at [43, 82] on span "Товари та послуги" at bounding box center [46, 84] width 49 height 7
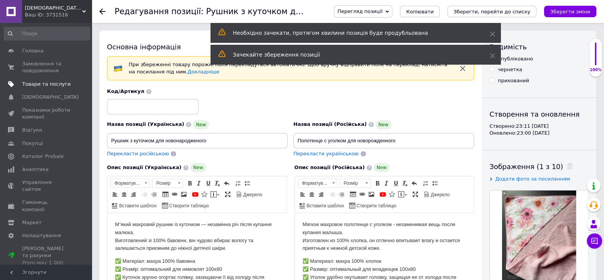
click at [47, 82] on span "Товари та послуги" at bounding box center [46, 84] width 49 height 7
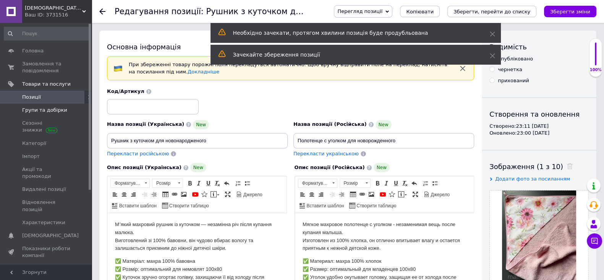
click at [44, 107] on span "Групи та добірки" at bounding box center [44, 110] width 45 height 7
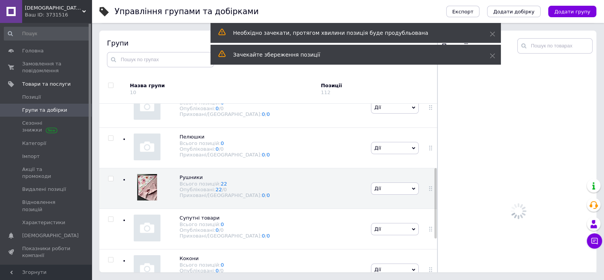
scroll to position [177, 0]
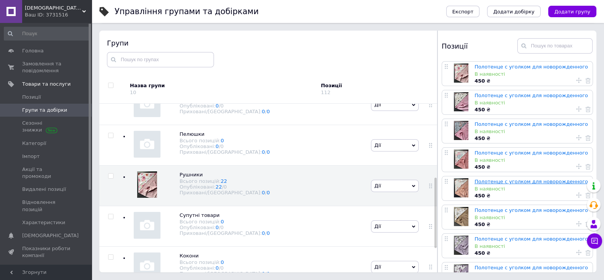
click at [554, 182] on link "Полотенце с уголком для новорожденного" at bounding box center [532, 182] width 114 height 6
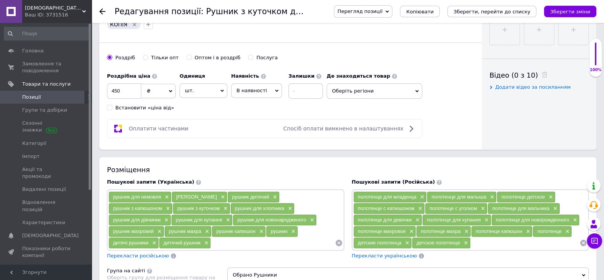
scroll to position [349, 0]
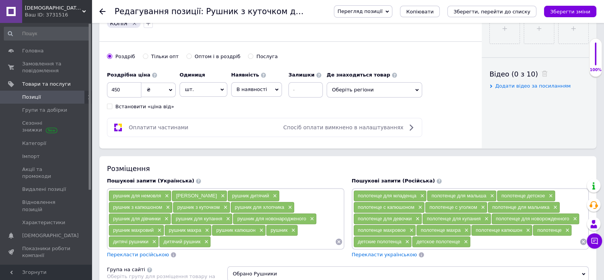
click at [416, 97] on span "Оберіть регіони" at bounding box center [375, 89] width 96 height 15
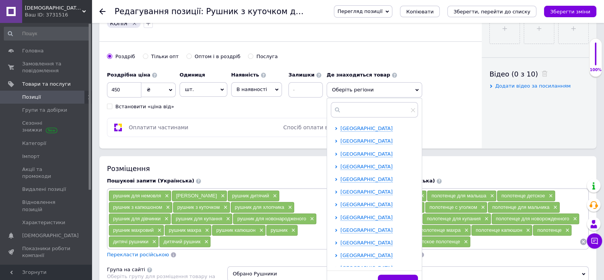
click at [401, 97] on span "Оберіть регіони" at bounding box center [375, 89] width 96 height 15
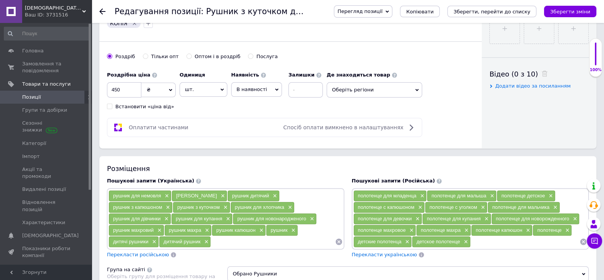
click at [418, 91] on icon at bounding box center [417, 90] width 3 height 2
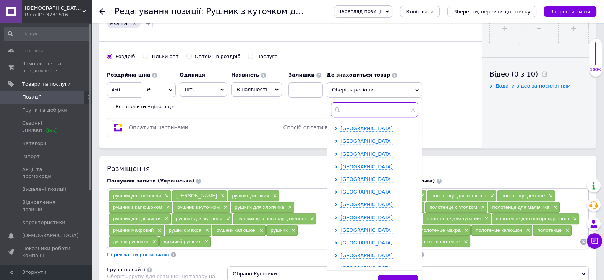
click at [385, 113] on input "text" at bounding box center [374, 109] width 87 height 15
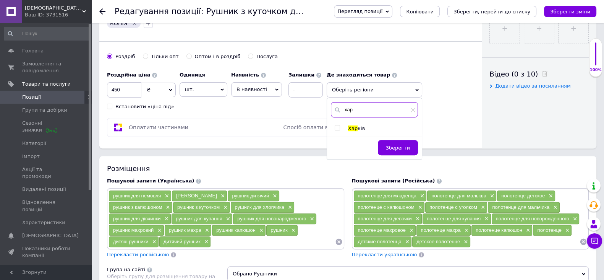
type input "хар"
click at [339, 130] on input "checkbox" at bounding box center [337, 127] width 5 height 5
checkbox input "true"
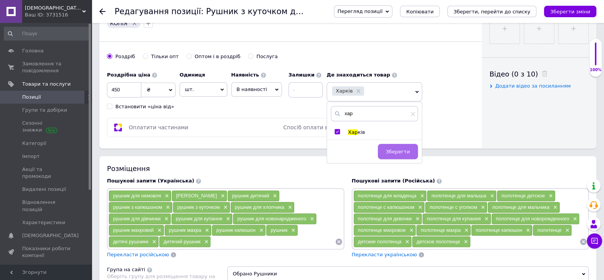
click at [402, 155] on button "Зберегти" at bounding box center [398, 151] width 40 height 15
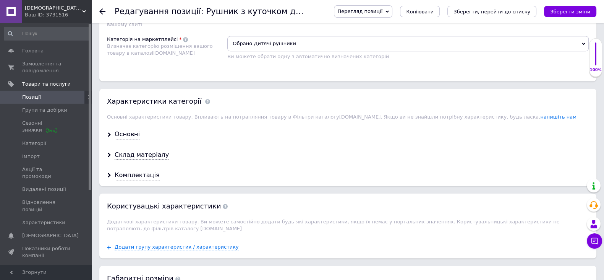
scroll to position [609, 0]
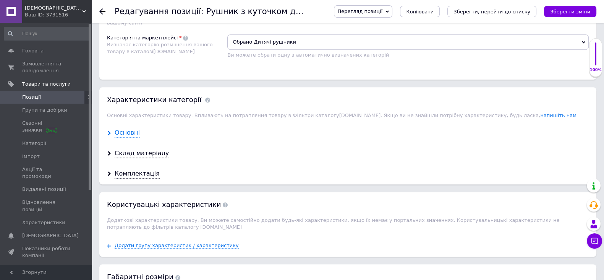
click at [120, 137] on div "Основні" at bounding box center [127, 132] width 25 height 9
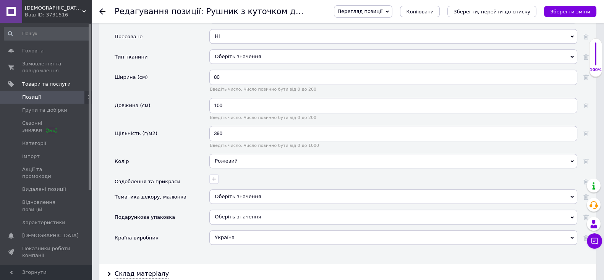
scroll to position [767, 0]
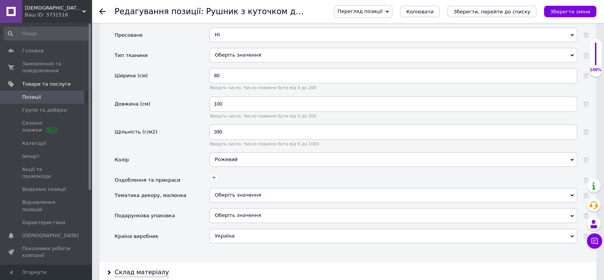
click at [356, 166] on div "Рожевий" at bounding box center [394, 159] width 368 height 15
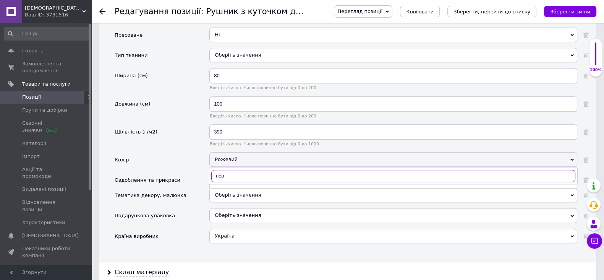
type input "пер"
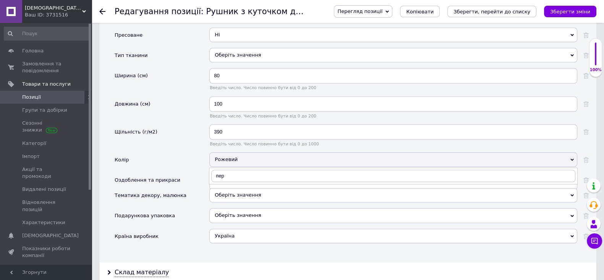
click at [356, 166] on div "Рожевий" at bounding box center [394, 159] width 368 height 15
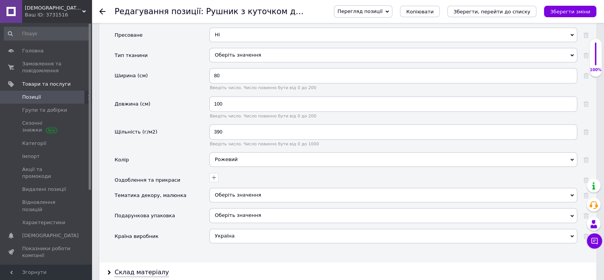
click at [353, 162] on div "Рожевий" at bounding box center [394, 159] width 368 height 15
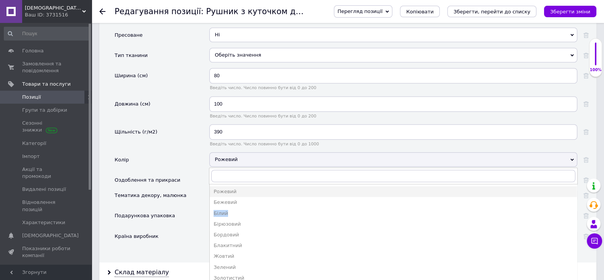
drag, startPoint x: 574, startPoint y: 203, endPoint x: 575, endPoint y: 215, distance: 11.5
click at [575, 215] on ul "Рожевий Бежевий Білий Бірюзовий Бордовий Блакитний Жовтий Зелений Золотистий Ко…" at bounding box center [394, 241] width 368 height 115
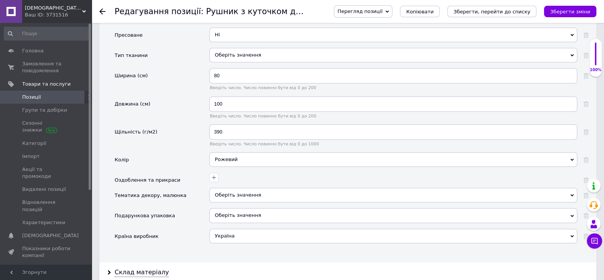
click at [575, 166] on div "Рожевий" at bounding box center [394, 159] width 368 height 15
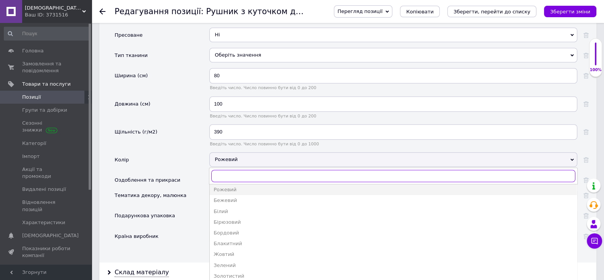
scroll to position [0, 0]
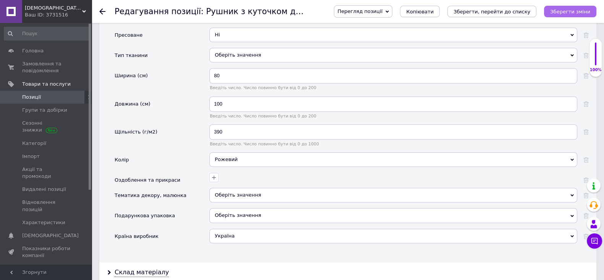
click at [574, 6] on button "Зберегти зміни" at bounding box center [570, 11] width 52 height 11
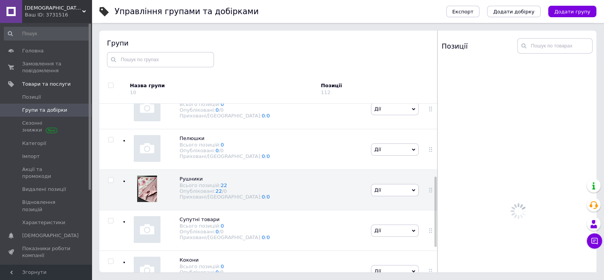
scroll to position [177, 0]
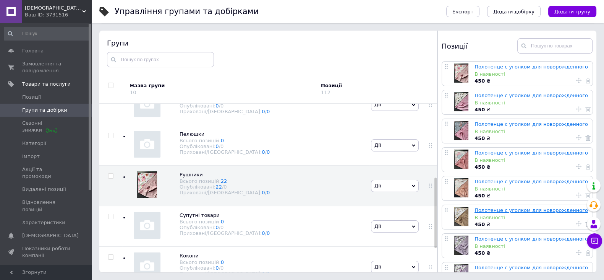
click at [513, 209] on link "Полотенце с уголком для новорожденного" at bounding box center [532, 210] width 114 height 6
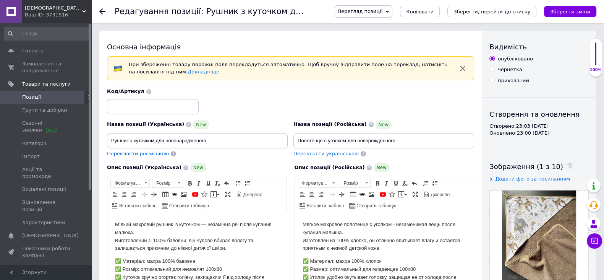
drag, startPoint x: 604, startPoint y: 65, endPoint x: 605, endPoint y: 45, distance: 20.7
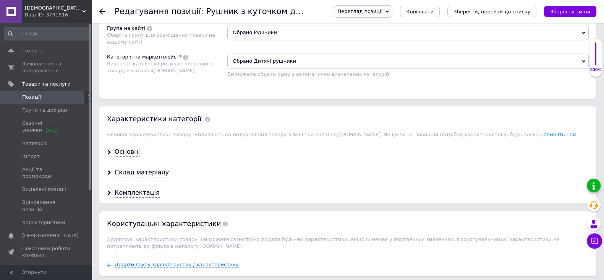
scroll to position [592, 0]
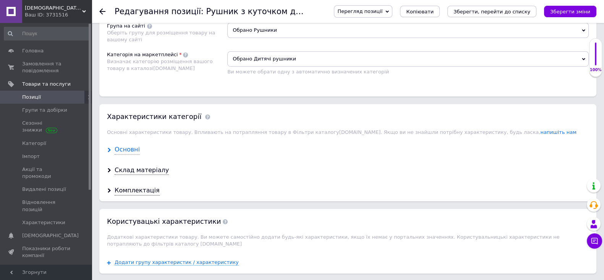
click at [122, 154] on div "Основні" at bounding box center [127, 149] width 25 height 9
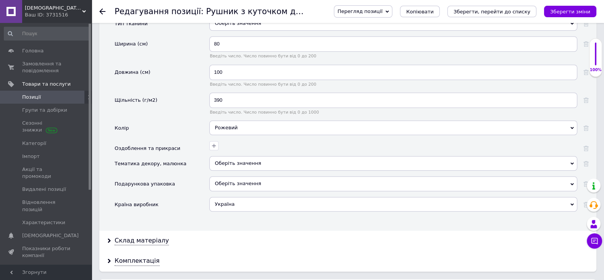
scroll to position [826, 0]
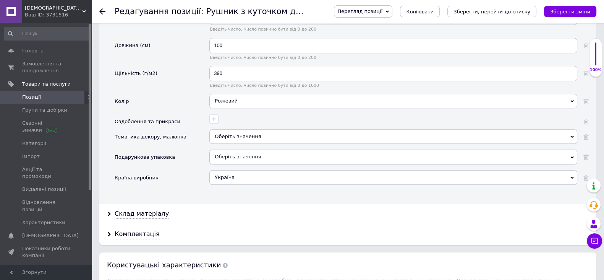
click at [353, 106] on div "Рожевий" at bounding box center [394, 101] width 368 height 15
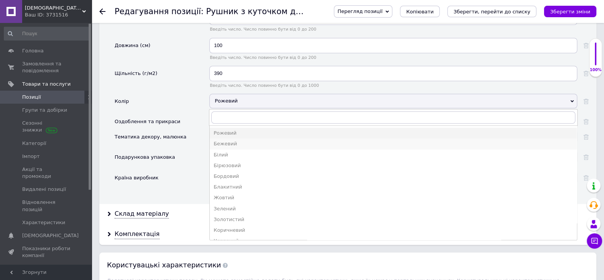
click at [281, 147] on div "Бежевий" at bounding box center [394, 143] width 360 height 7
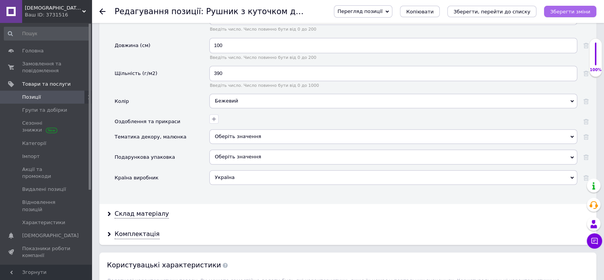
click at [566, 12] on icon "Зберегти зміни" at bounding box center [571, 12] width 40 height 6
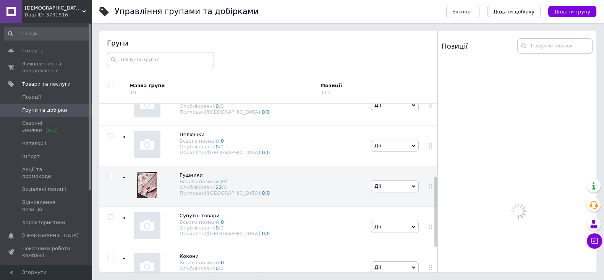
scroll to position [177, 0]
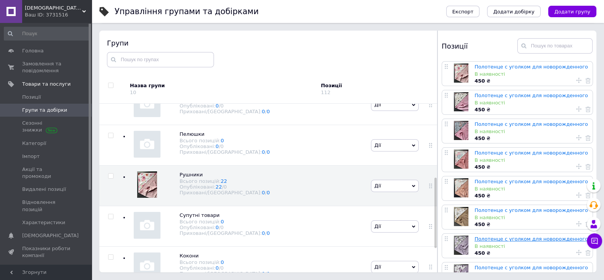
click at [504, 240] on link "Полотенце с уголком для новорожденного" at bounding box center [532, 239] width 114 height 6
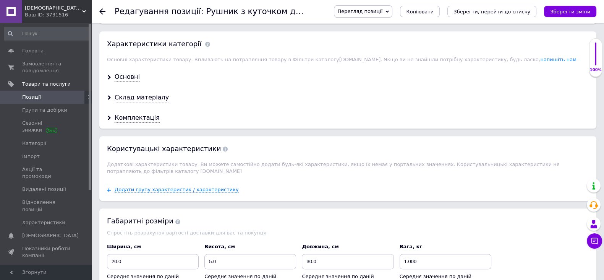
scroll to position [670, 0]
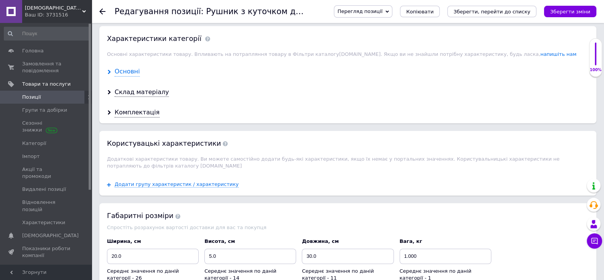
click at [122, 75] on div "Основні" at bounding box center [127, 71] width 25 height 9
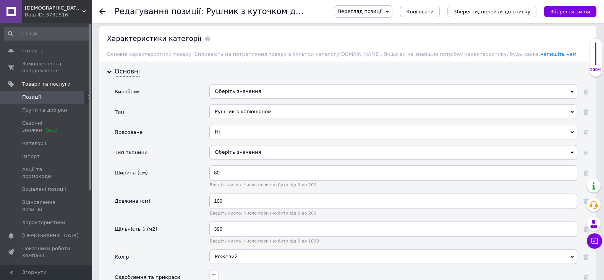
click at [518, 264] on div "Рожевий" at bounding box center [394, 256] width 368 height 15
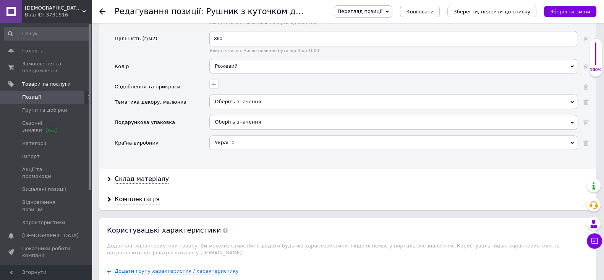
scroll to position [872, 0]
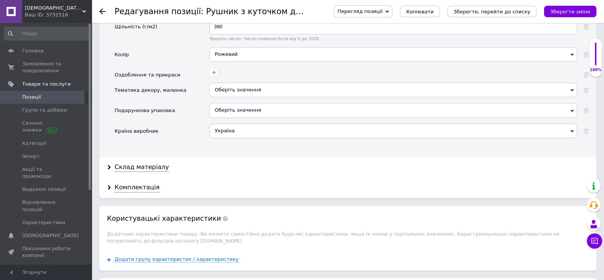
click at [556, 62] on div "Рожевий" at bounding box center [394, 54] width 368 height 15
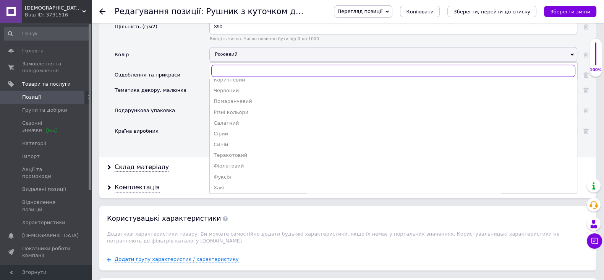
scroll to position [116, 0]
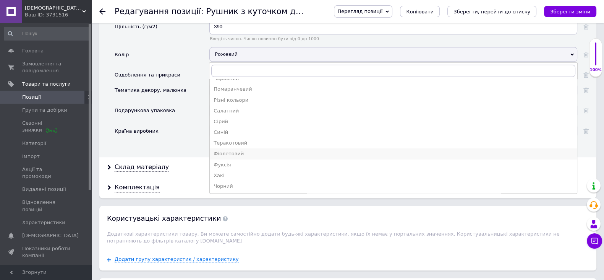
click at [333, 156] on li "Фіолетовий" at bounding box center [393, 153] width 367 height 11
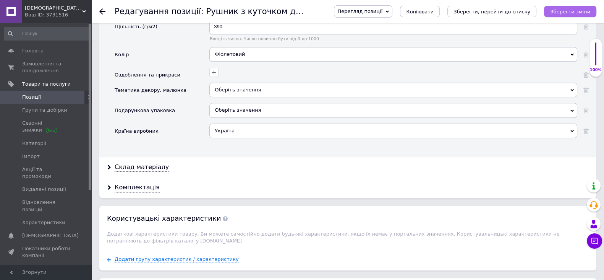
click at [563, 14] on icon "Зберегти зміни" at bounding box center [571, 12] width 40 height 6
click at [578, 13] on icon "Зберегти зміни" at bounding box center [571, 12] width 40 height 6
